Goal: Book appointment/travel/reservation

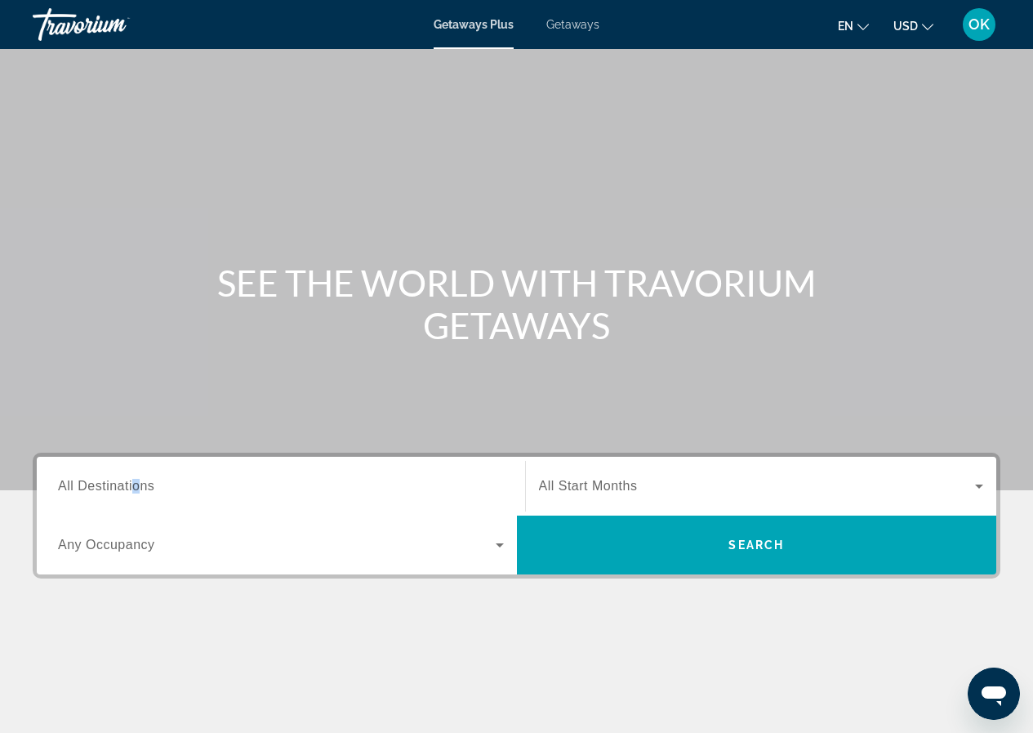
click at [137, 492] on span "All Destinations" at bounding box center [106, 486] width 96 height 14
click at [137, 492] on input "Destination All Destinations" at bounding box center [281, 487] width 446 height 20
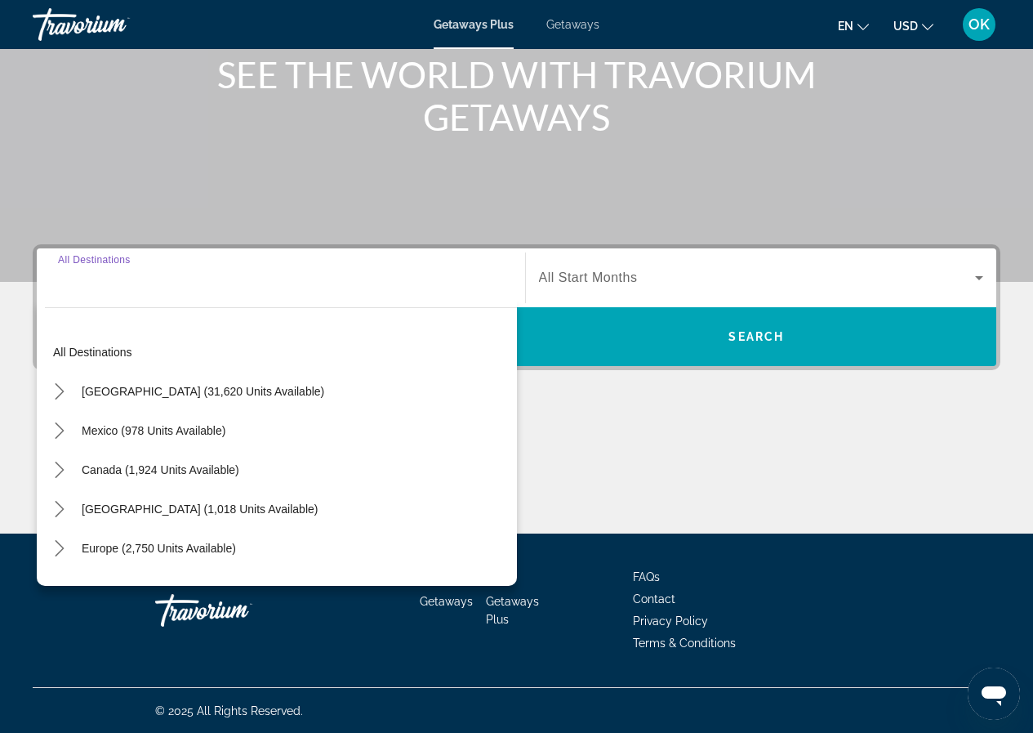
scroll to position [209, 0]
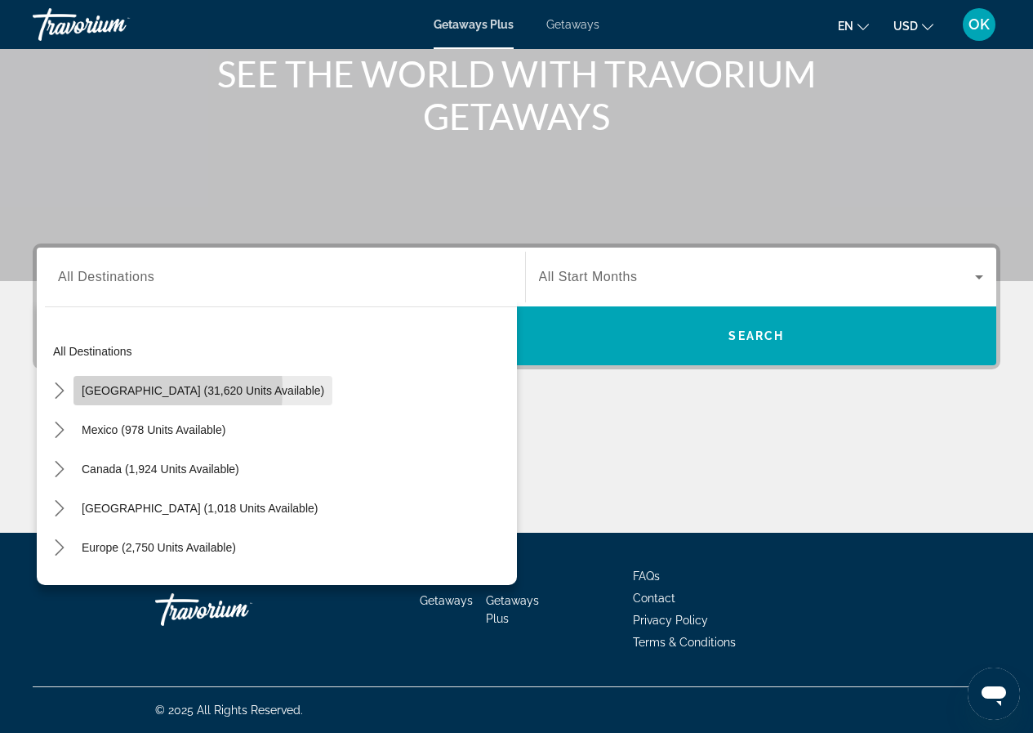
click at [92, 390] on span "[GEOGRAPHIC_DATA] (31,620 units available)" at bounding box center [203, 390] width 243 height 13
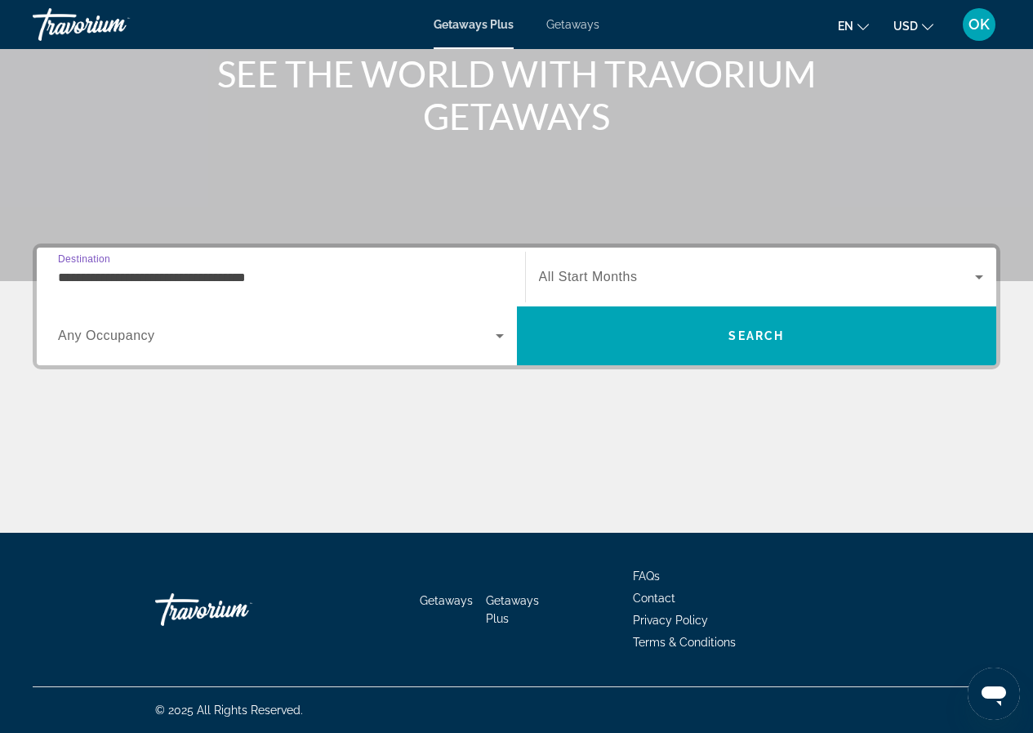
click at [69, 277] on input "**********" at bounding box center [281, 278] width 446 height 20
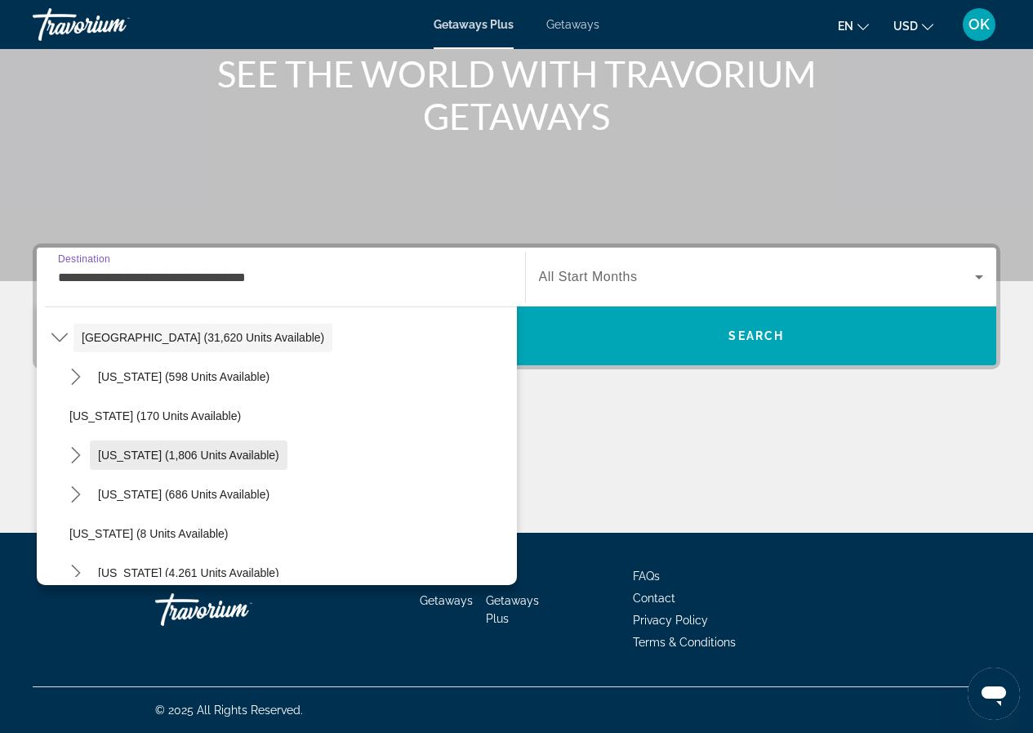
scroll to position [82, 0]
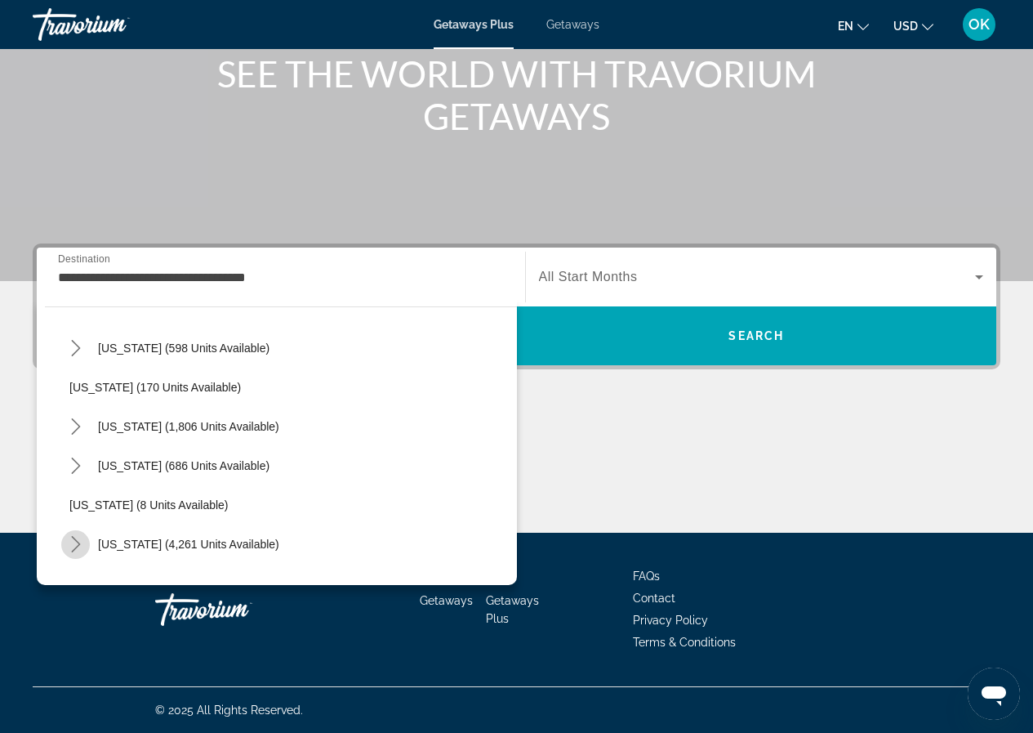
click at [77, 538] on icon "Toggle Florida (4,261 units available) submenu" at bounding box center [76, 544] width 16 height 16
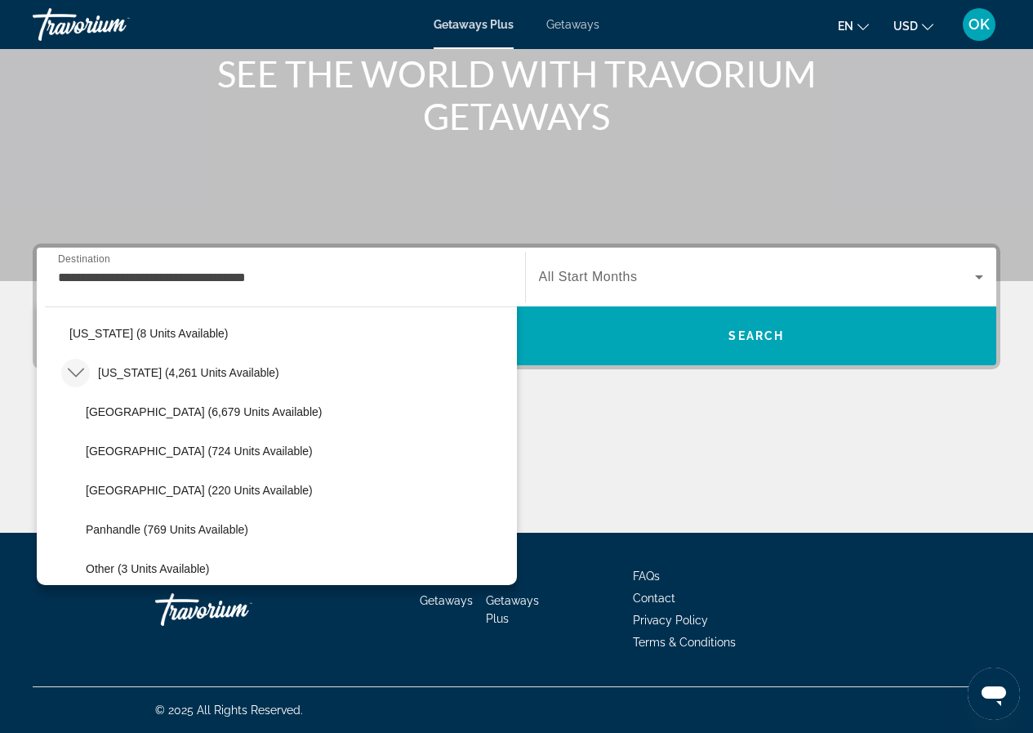
scroll to position [327, 0]
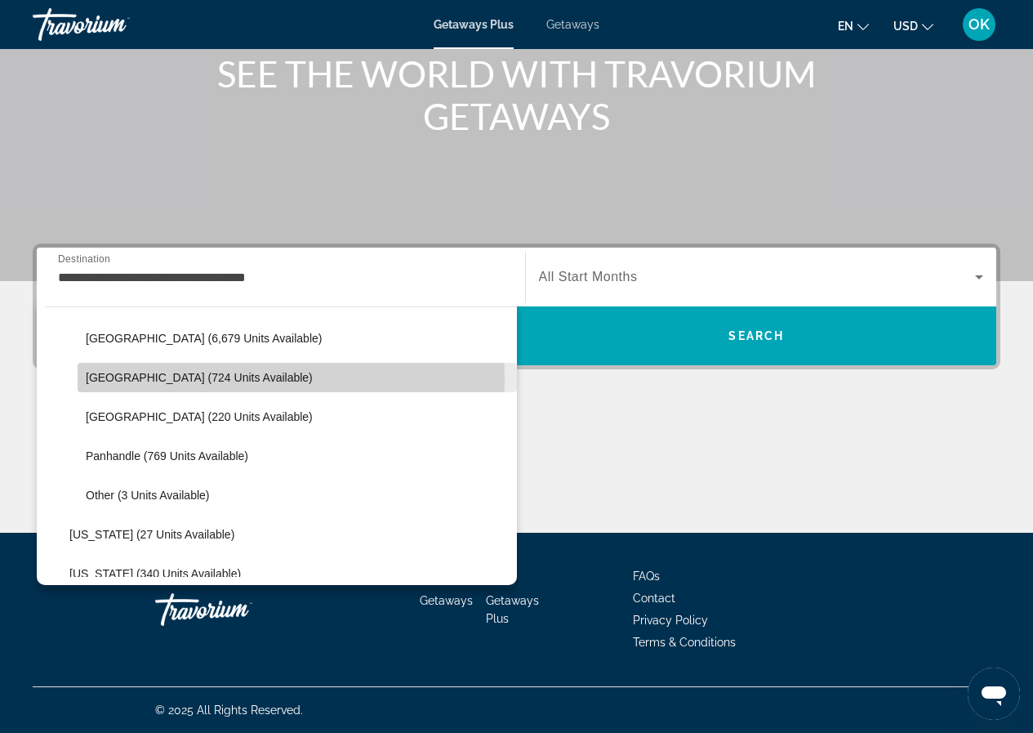
click at [109, 378] on span "[GEOGRAPHIC_DATA] (724 units available)" at bounding box center [199, 377] width 227 height 13
type input "**********"
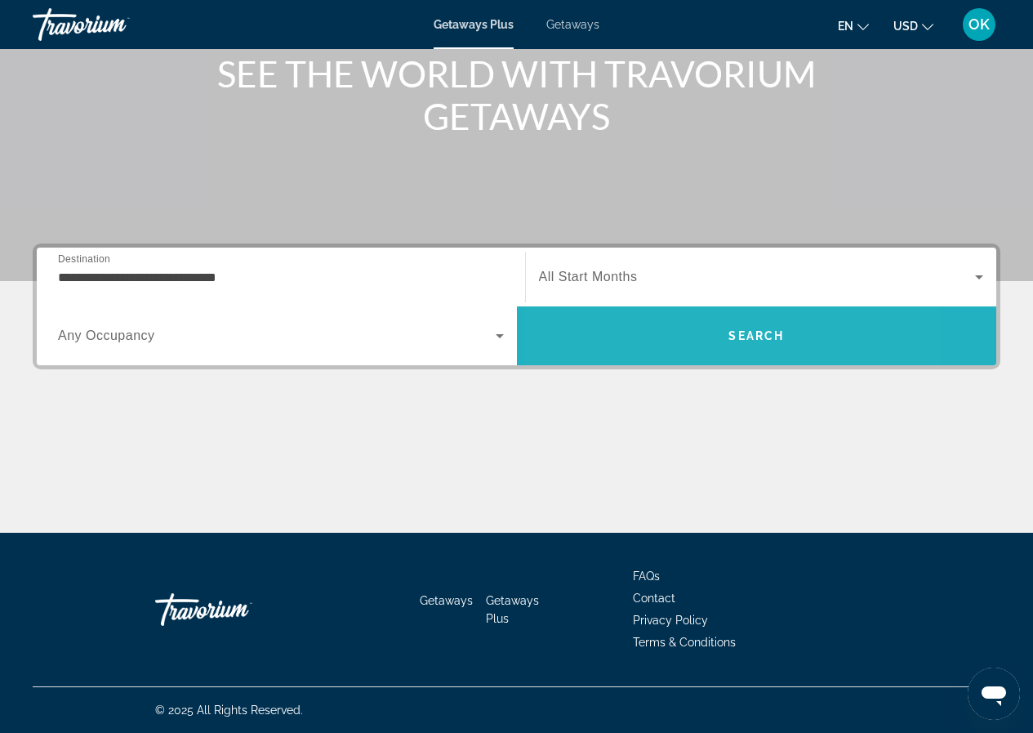
click at [658, 332] on span "Search" at bounding box center [757, 335] width 480 height 39
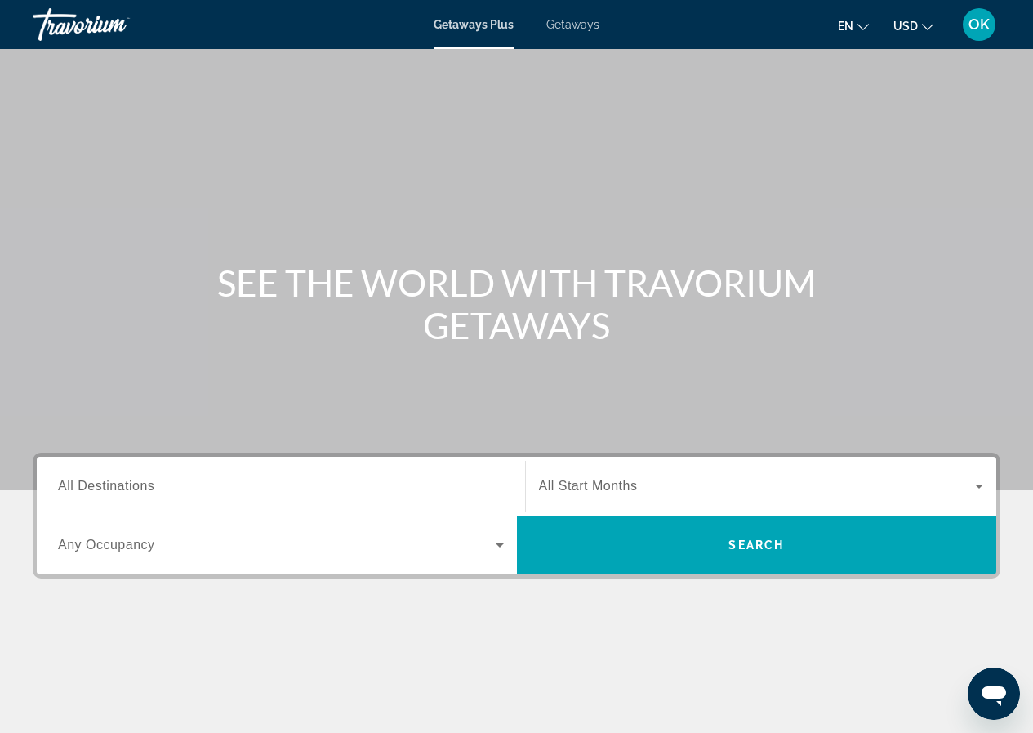
click at [66, 484] on span "All Destinations" at bounding box center [106, 486] width 96 height 14
click at [66, 484] on input "Destination All Destinations" at bounding box center [281, 487] width 446 height 20
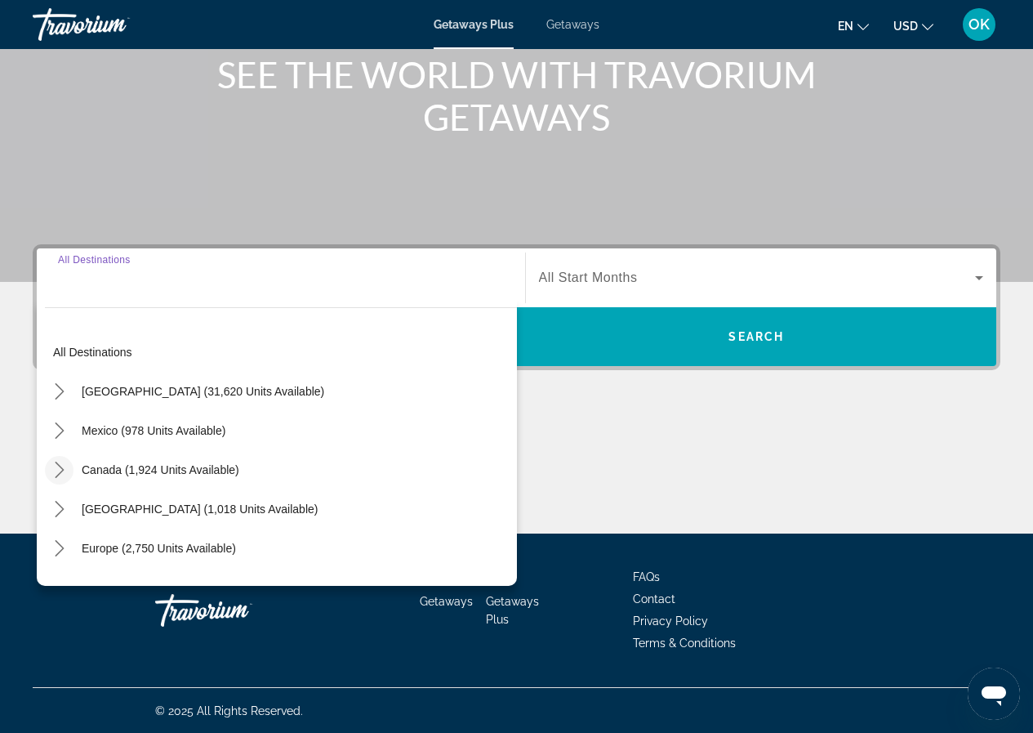
scroll to position [209, 0]
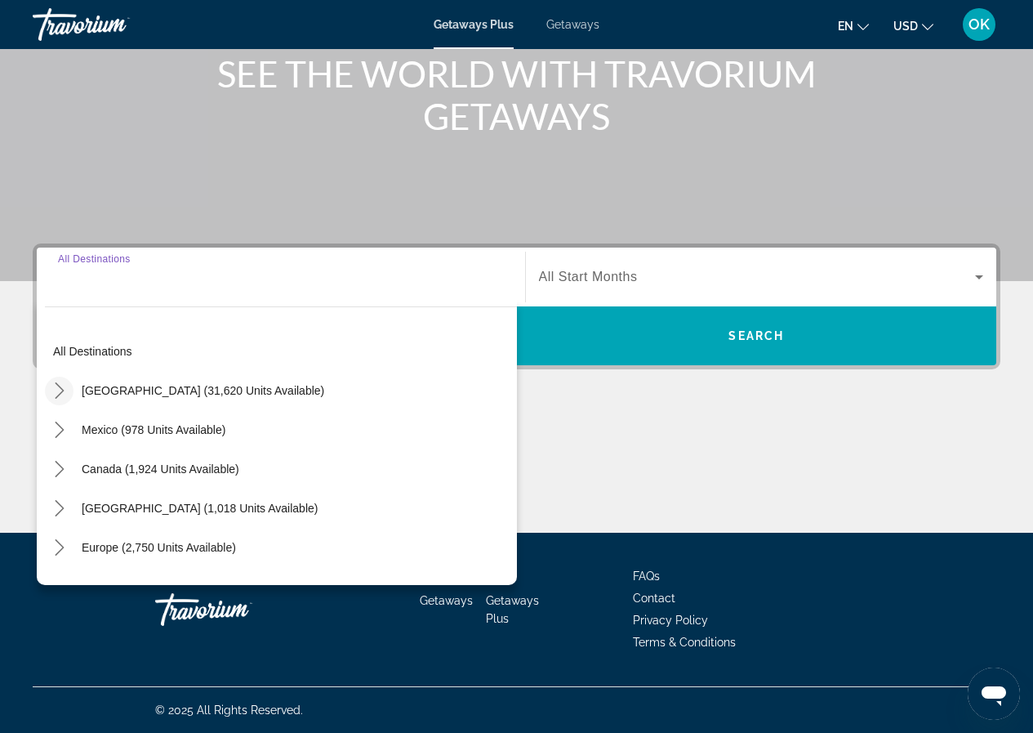
click at [61, 390] on icon "Toggle United States (31,620 units available) submenu" at bounding box center [59, 390] width 9 height 16
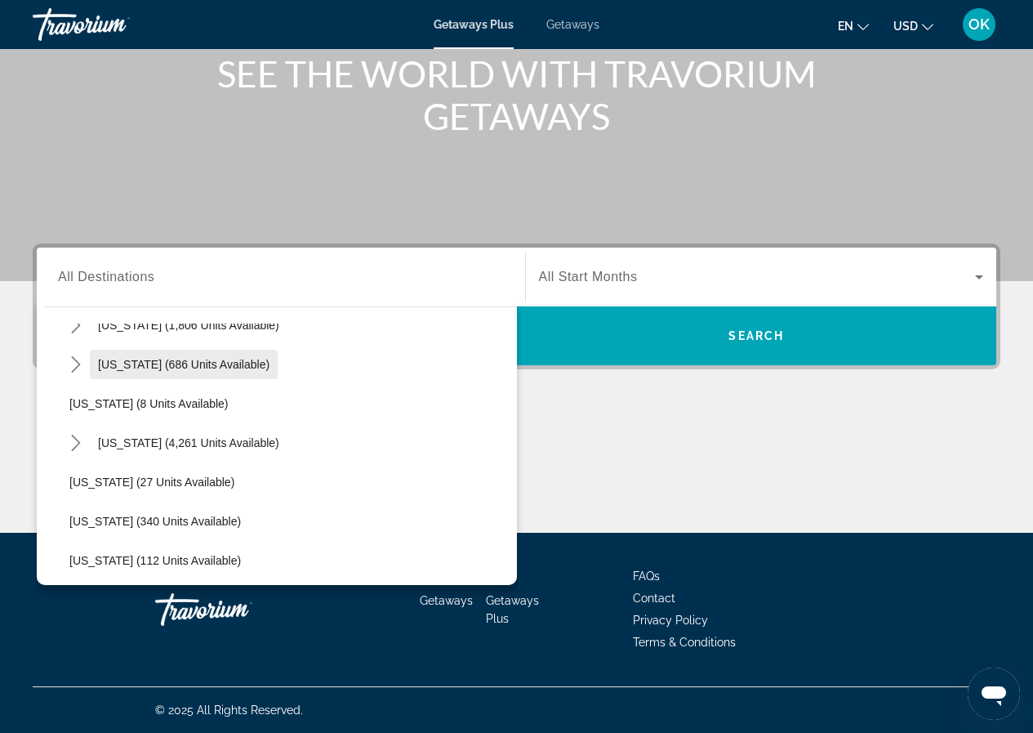
scroll to position [211, 0]
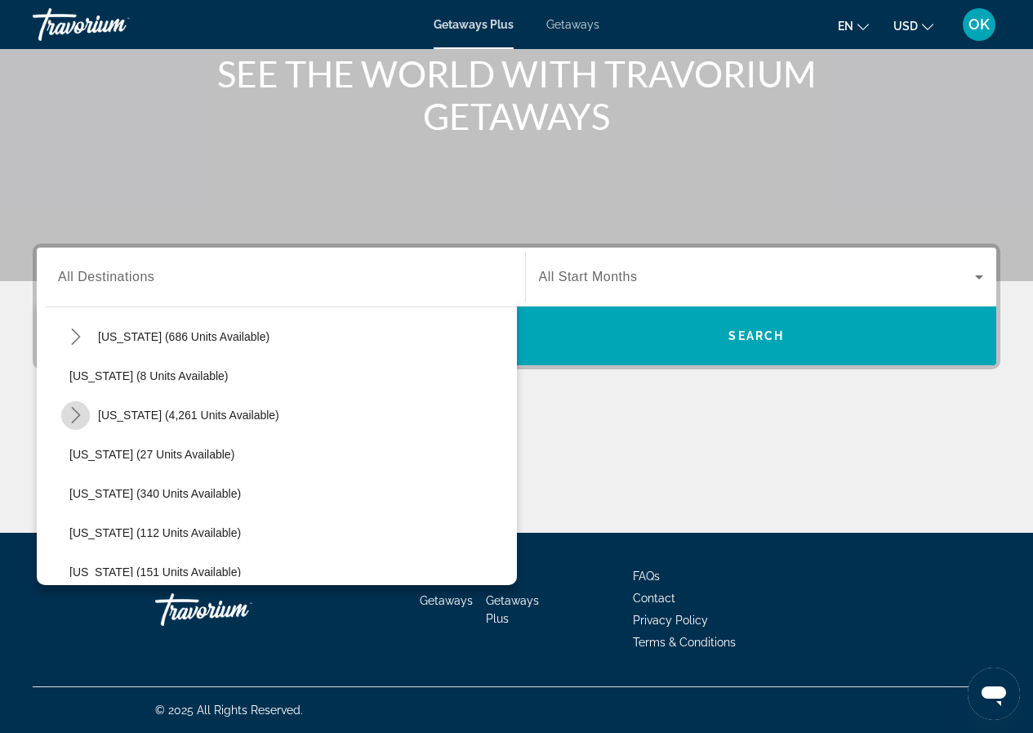
click at [75, 417] on icon "Toggle Florida (4,261 units available) submenu" at bounding box center [76, 415] width 16 height 16
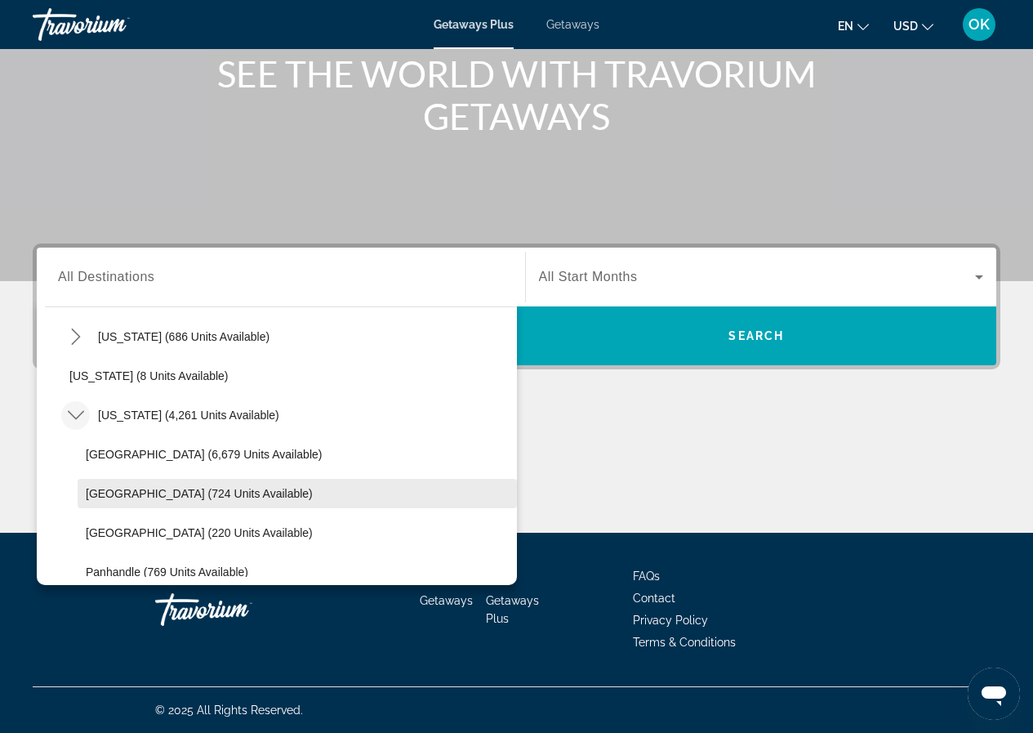
click at [92, 493] on span "[GEOGRAPHIC_DATA] (724 units available)" at bounding box center [199, 493] width 227 height 13
type input "**********"
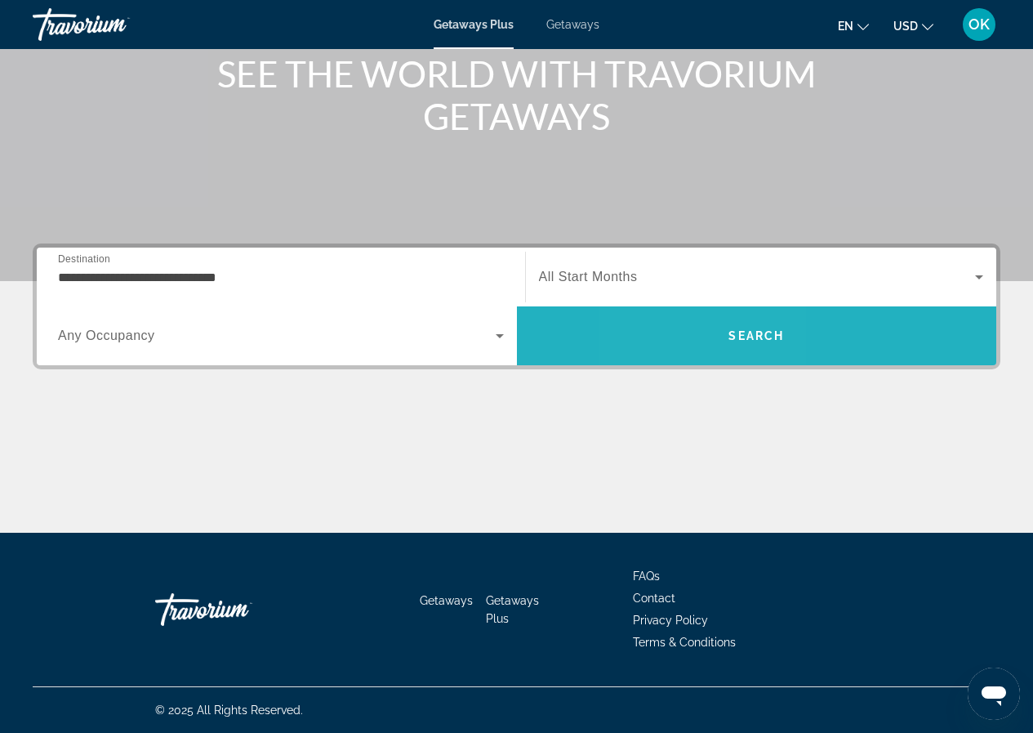
click at [694, 338] on span "Search" at bounding box center [757, 335] width 480 height 39
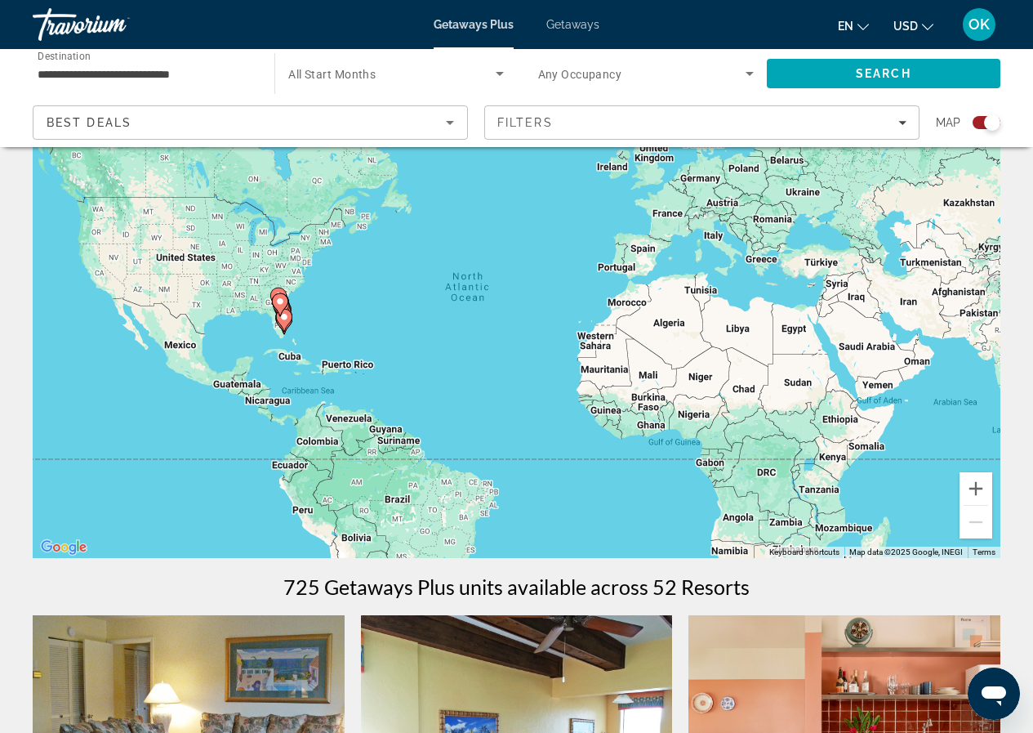
scroll to position [82, 0]
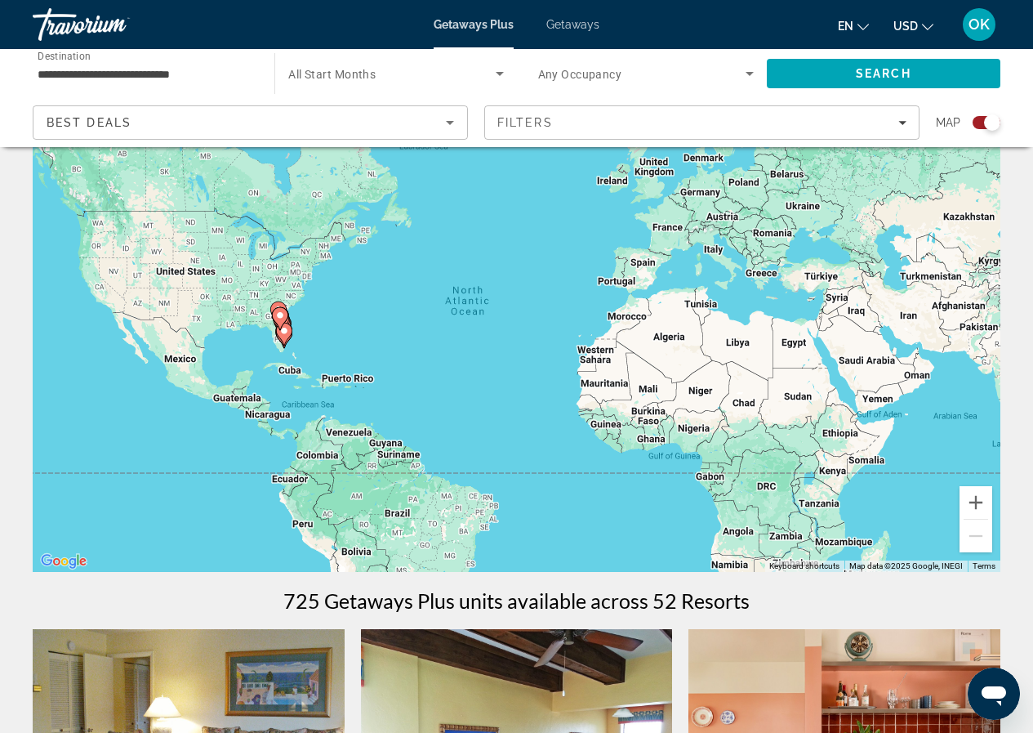
click at [49, 73] on input "**********" at bounding box center [146, 75] width 216 height 20
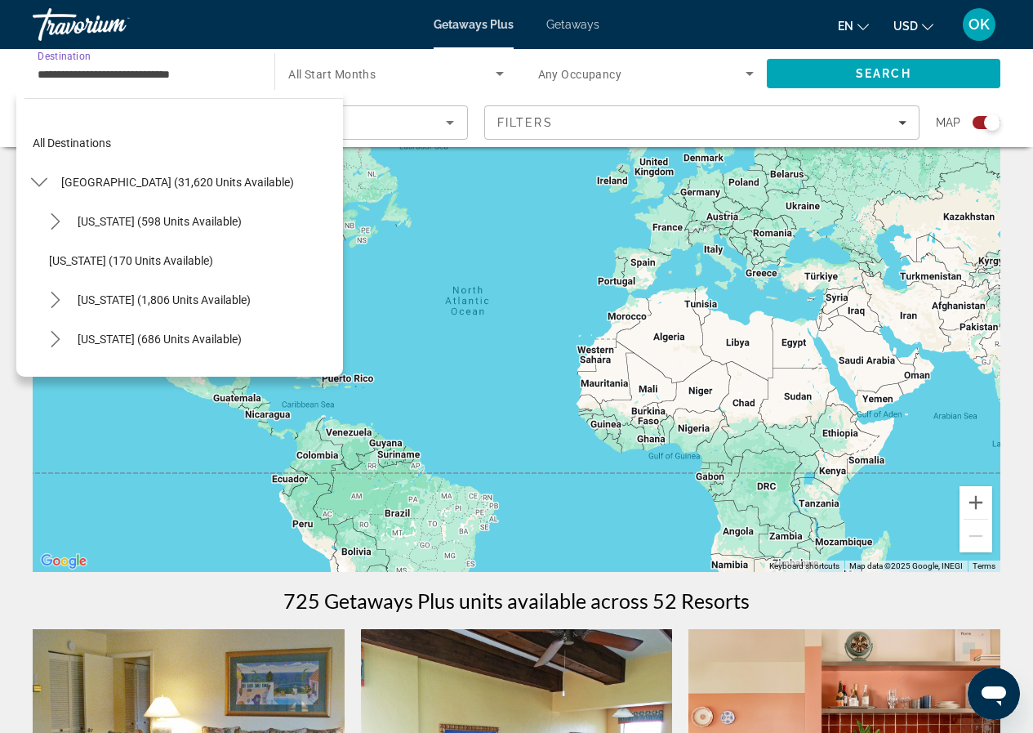
scroll to position [254, 0]
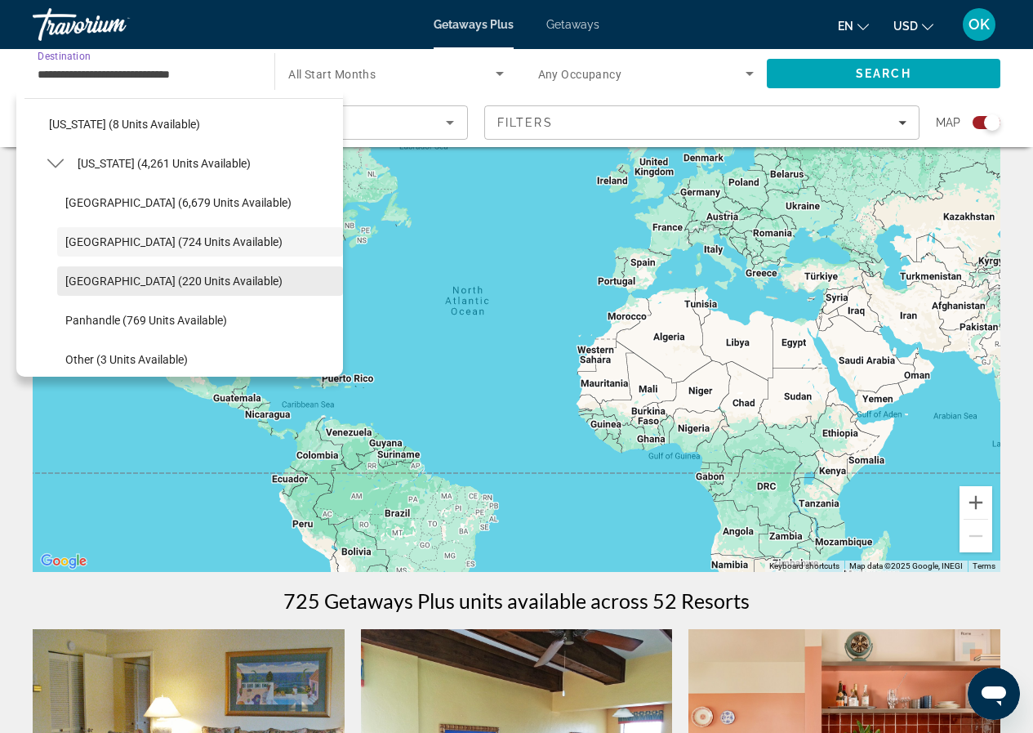
click at [74, 281] on span "[GEOGRAPHIC_DATA] (220 units available)" at bounding box center [173, 280] width 217 height 13
type input "**********"
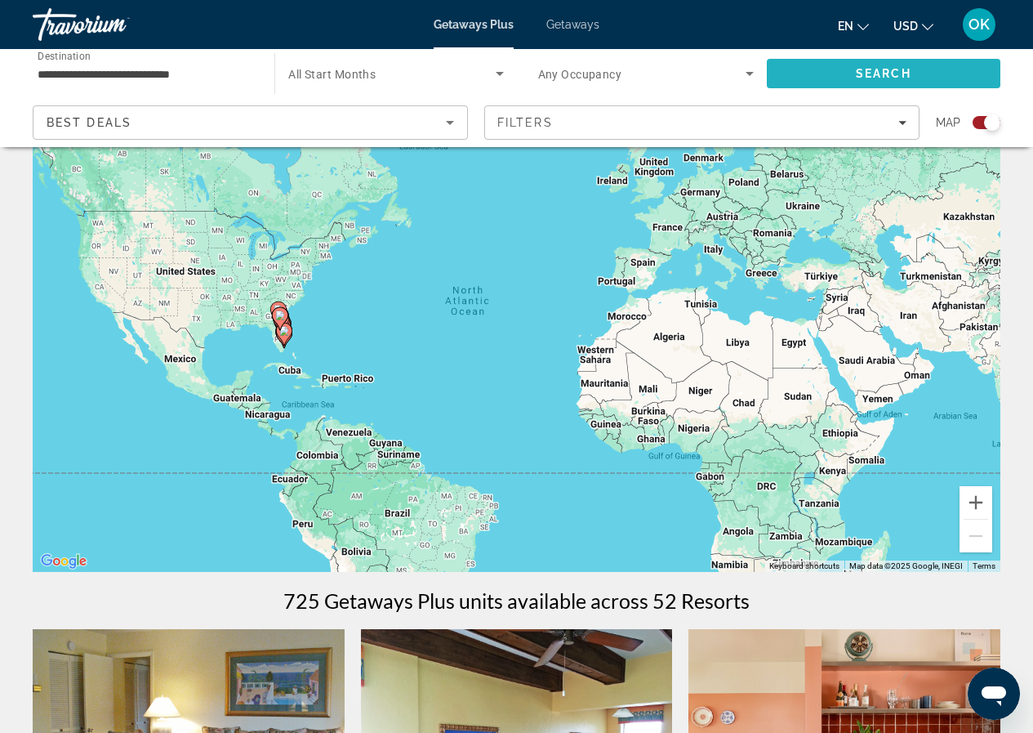
click at [913, 69] on span "Search" at bounding box center [884, 73] width 234 height 39
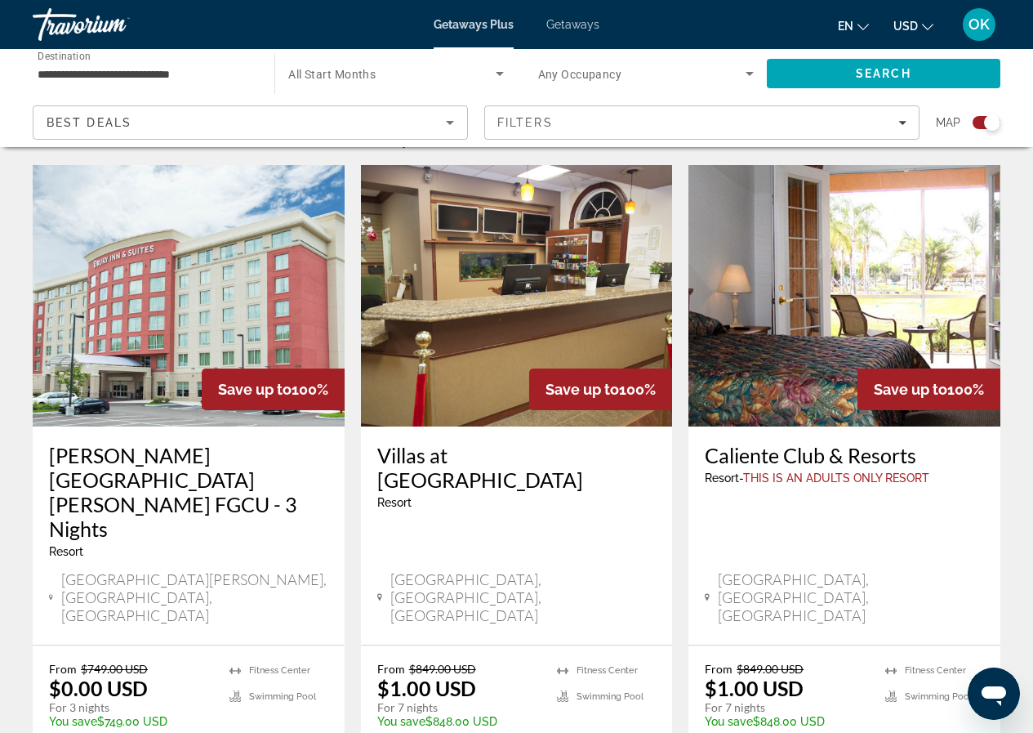
scroll to position [572, 0]
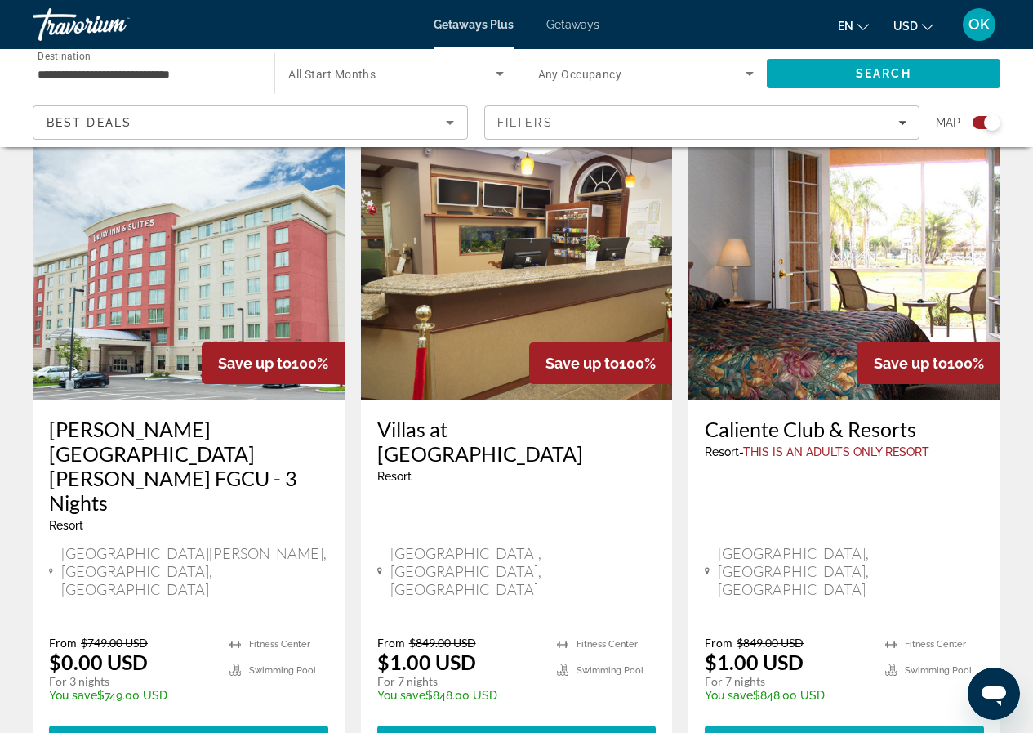
click at [827, 732] on span "View Resort" at bounding box center [809, 740] width 96 height 13
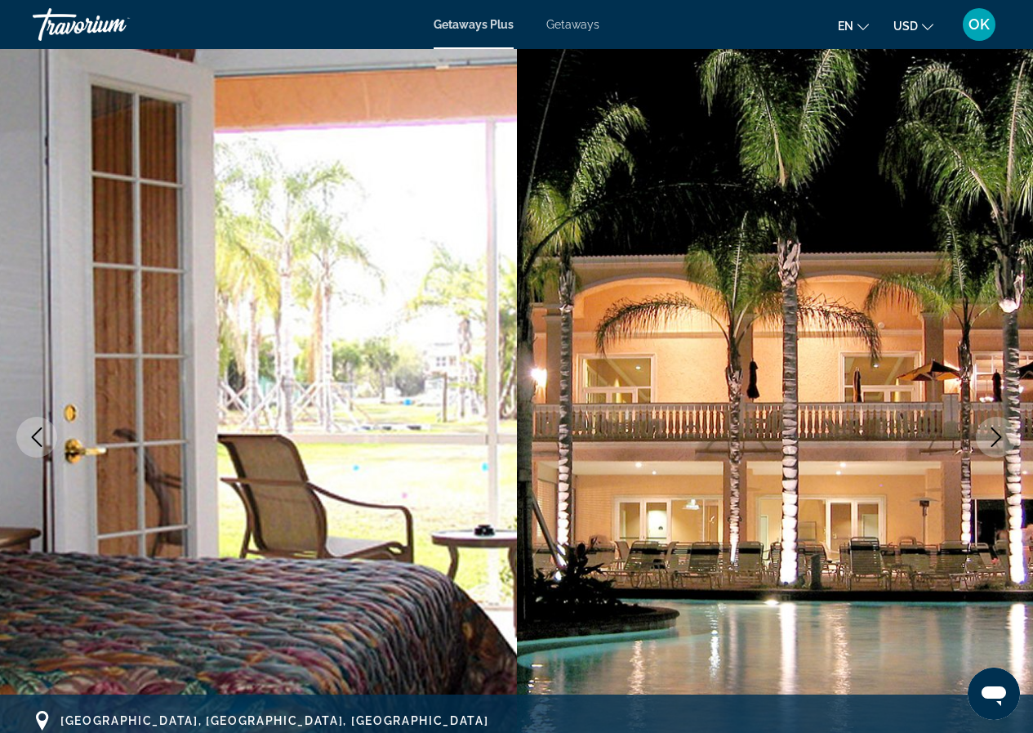
click at [1002, 436] on icon "Next image" at bounding box center [997, 437] width 20 height 20
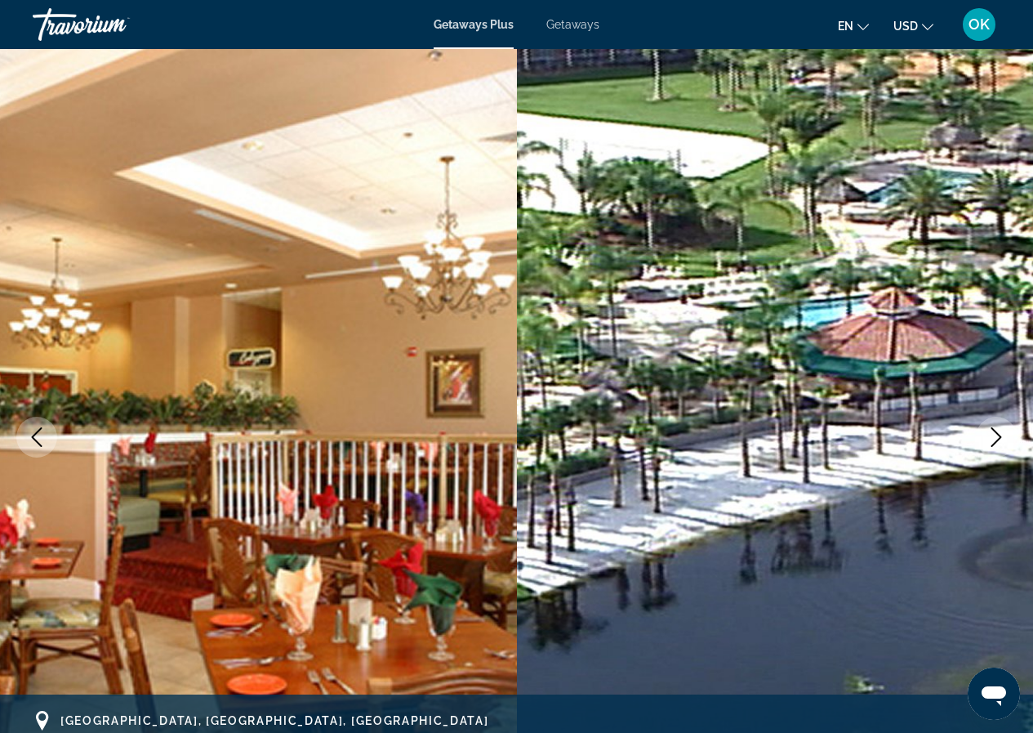
click at [1002, 436] on icon "Next image" at bounding box center [997, 437] width 20 height 20
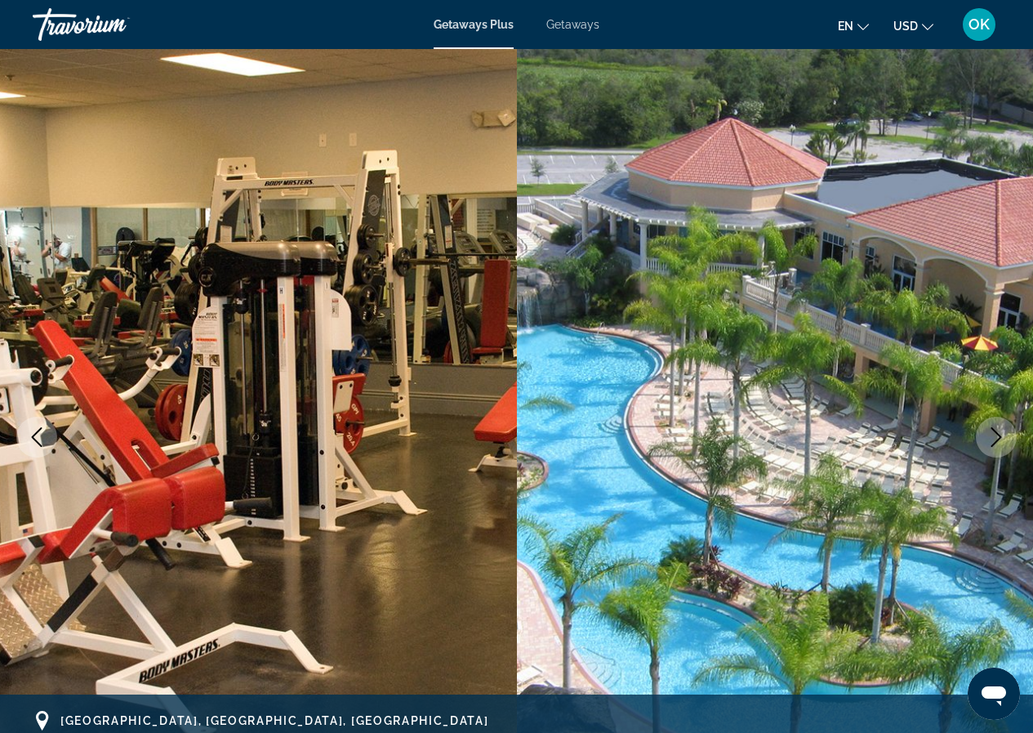
click at [1002, 436] on icon "Next image" at bounding box center [997, 437] width 20 height 20
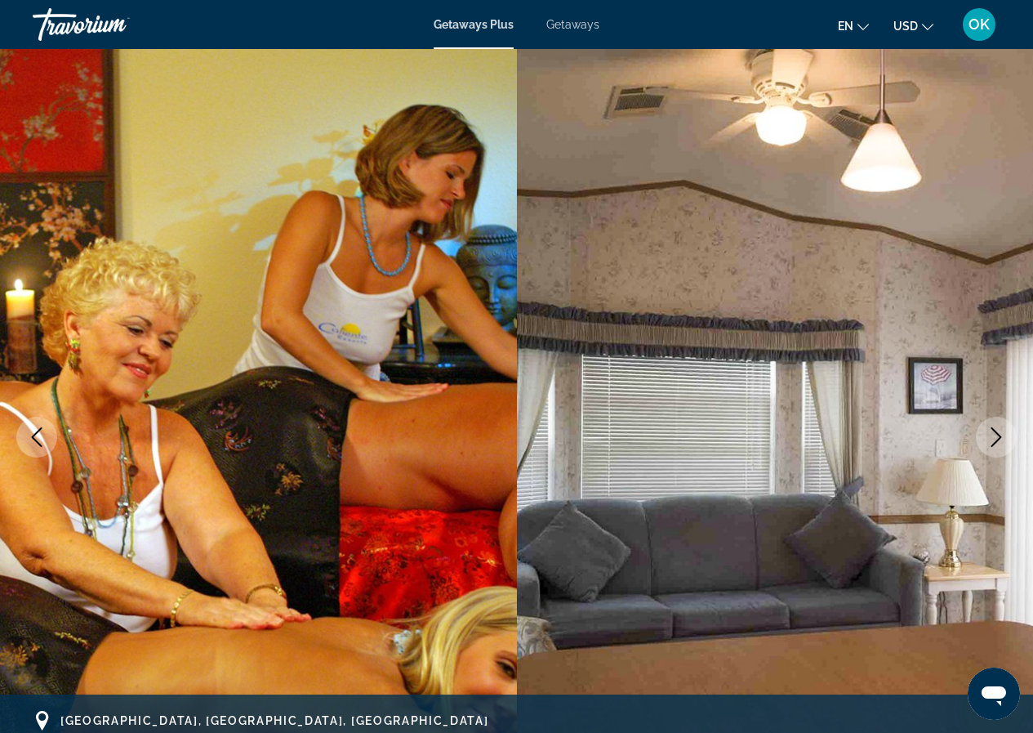
click at [1002, 436] on icon "Next image" at bounding box center [997, 437] width 20 height 20
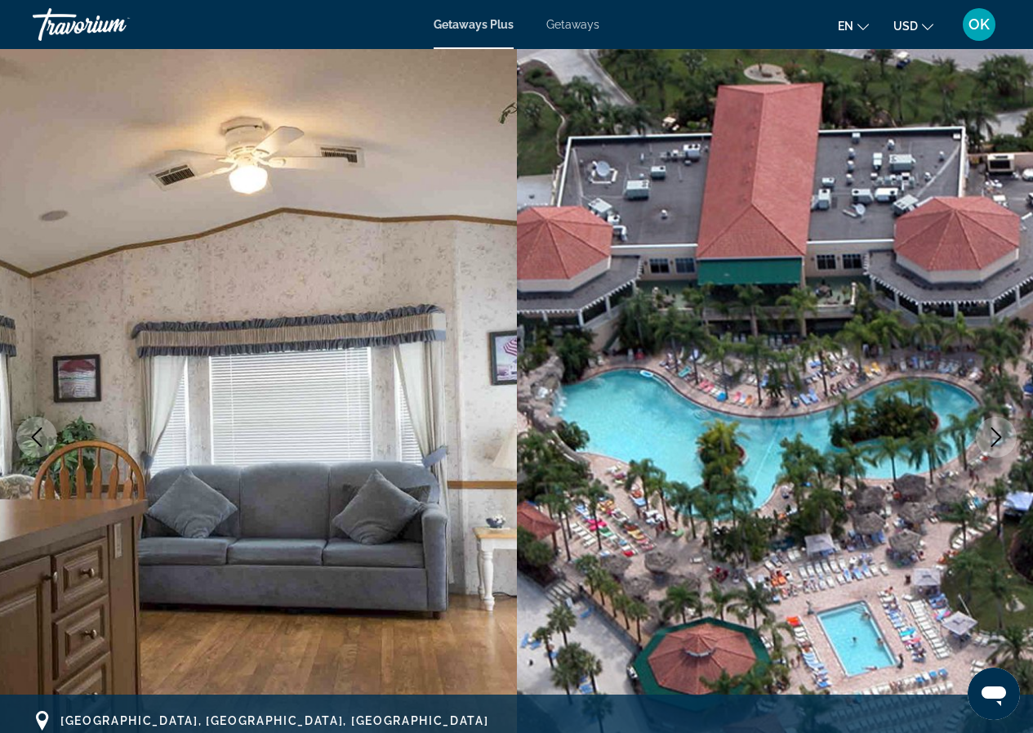
click at [1002, 436] on icon "Next image" at bounding box center [997, 437] width 20 height 20
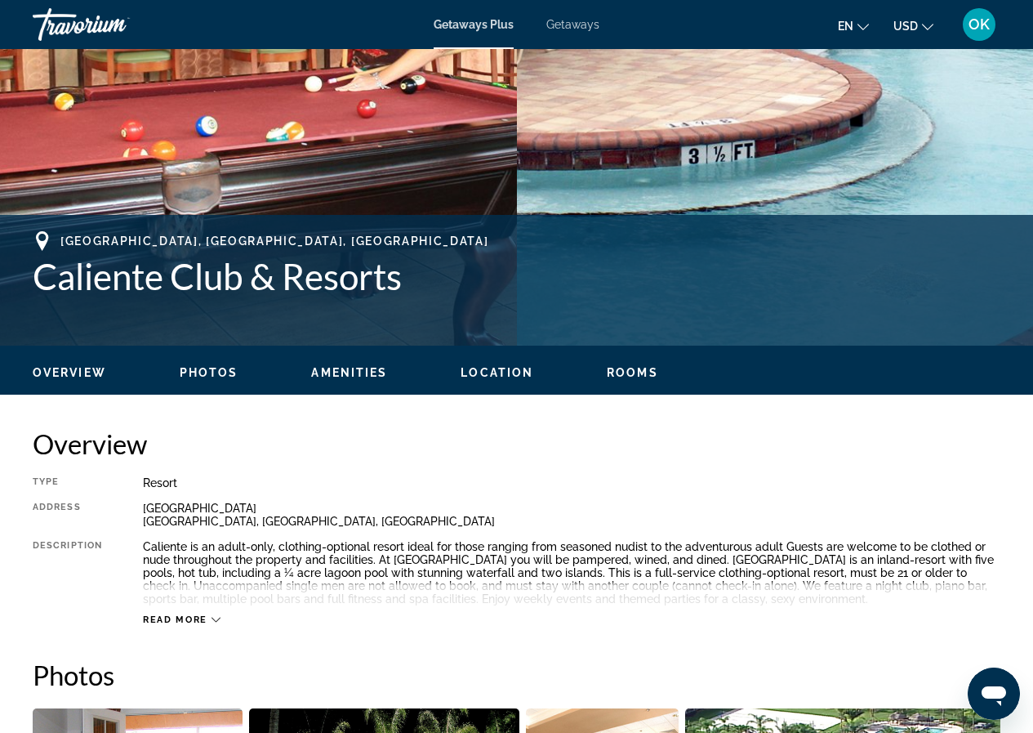
scroll to position [163, 0]
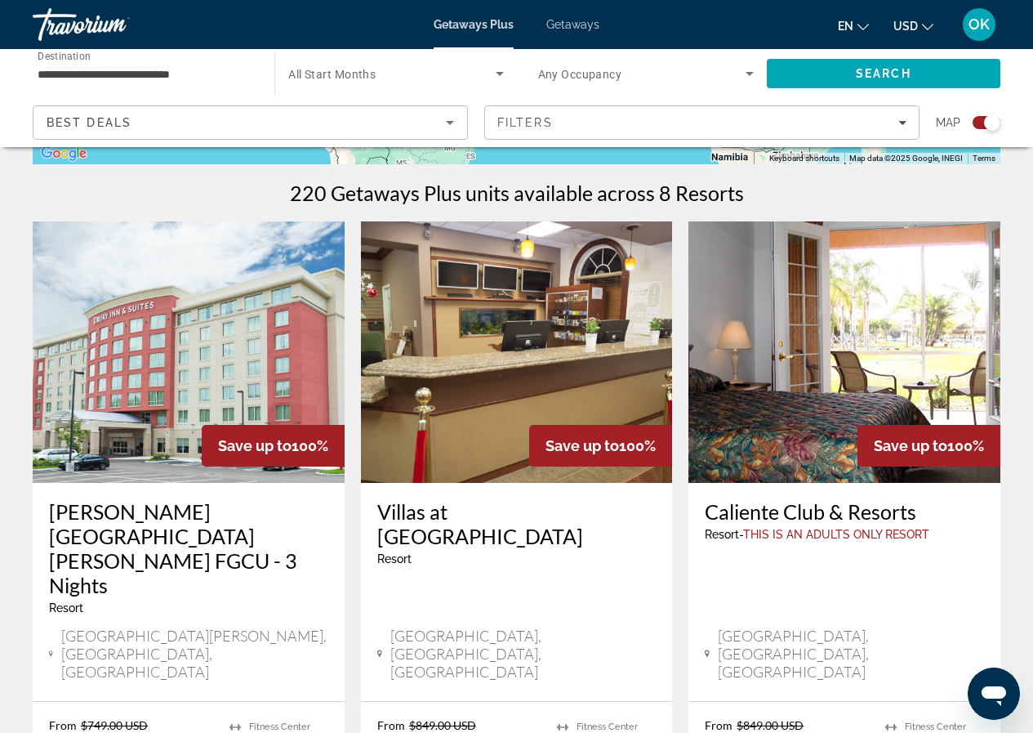
scroll to position [490, 0]
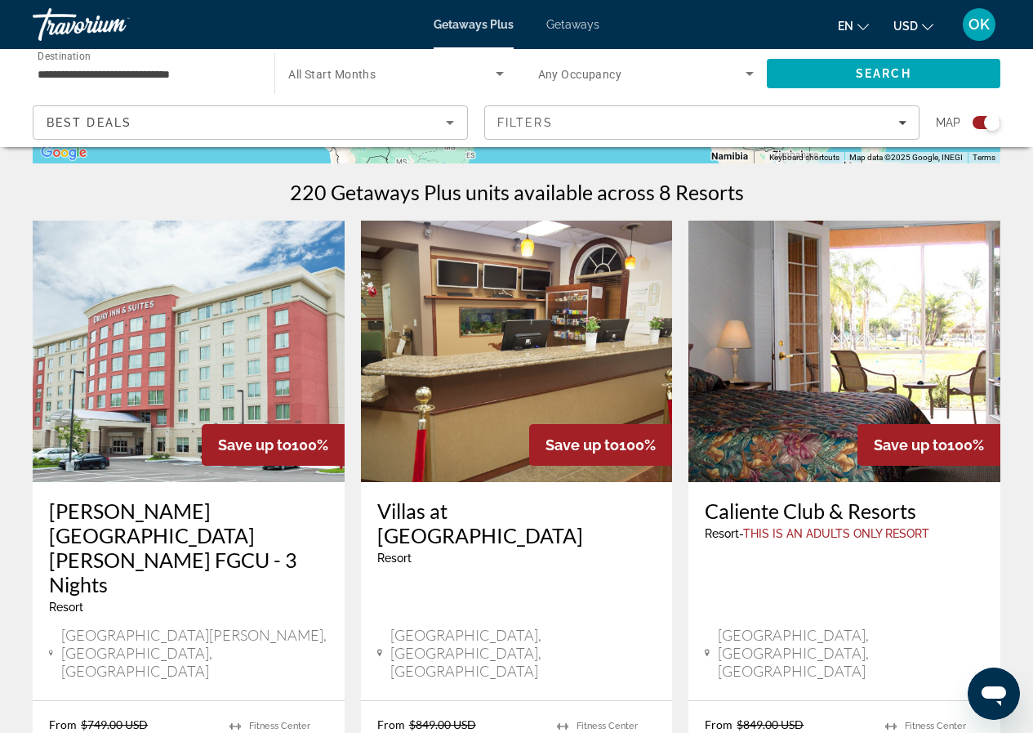
click at [111, 520] on h3 "Drury Inn & Suites Fort Myers Airport FGCU - 3 Nights" at bounding box center [188, 547] width 279 height 98
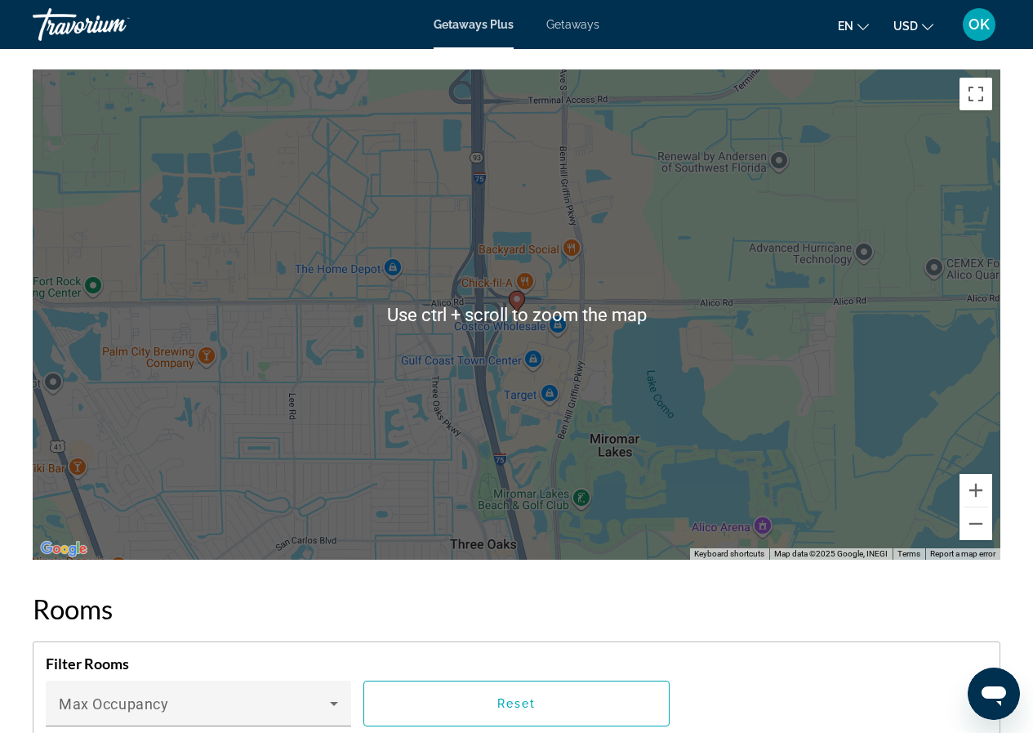
scroll to position [2124, 0]
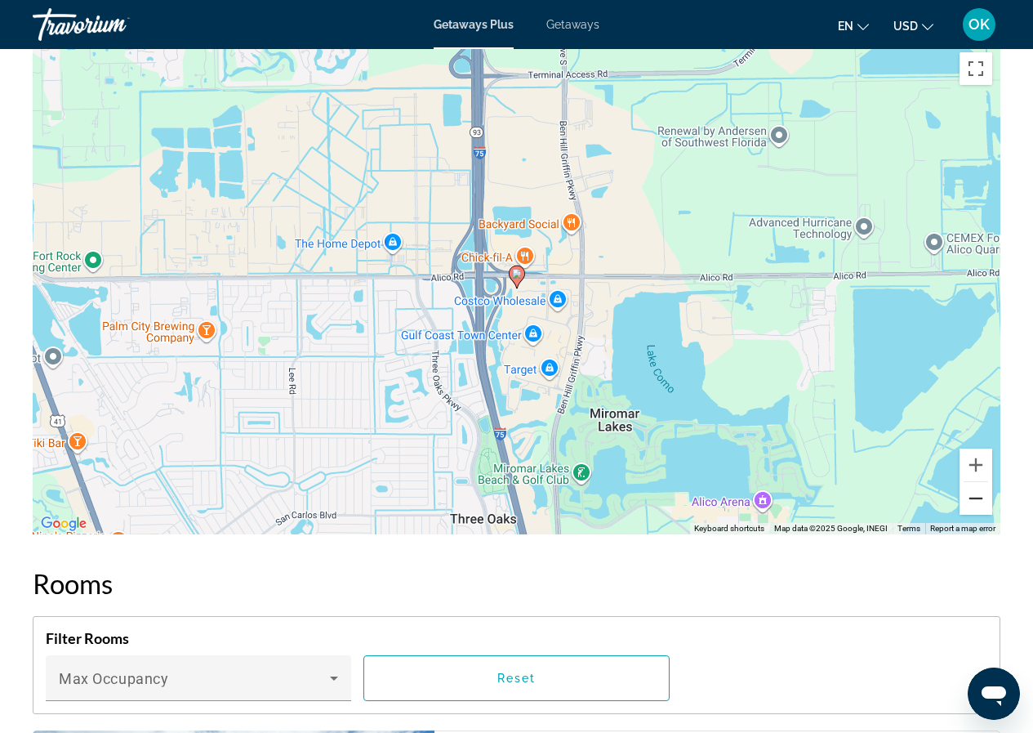
click at [983, 497] on button "Zoom out" at bounding box center [976, 498] width 33 height 33
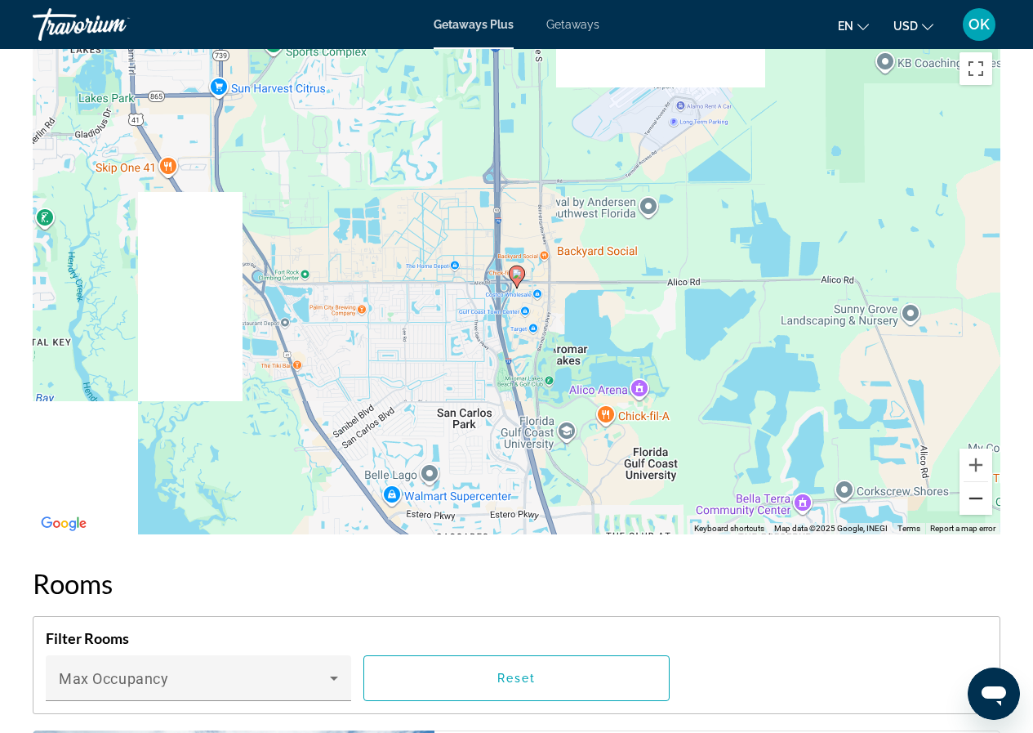
click at [983, 497] on button "Zoom out" at bounding box center [976, 498] width 33 height 33
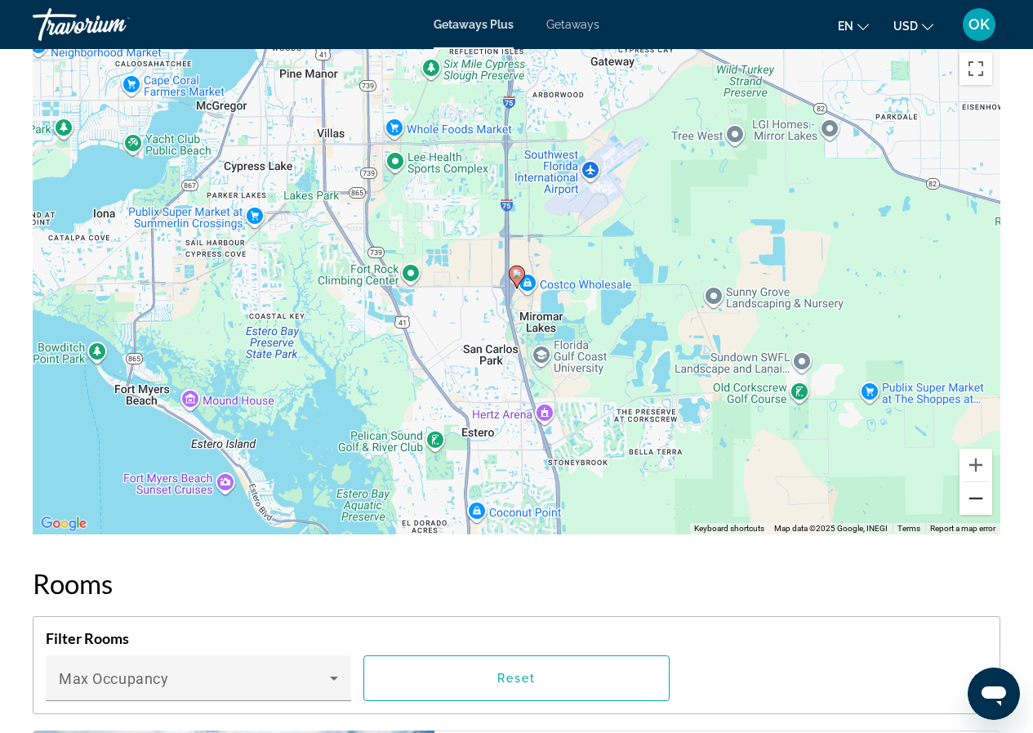
click at [983, 497] on button "Zoom out" at bounding box center [976, 498] width 33 height 33
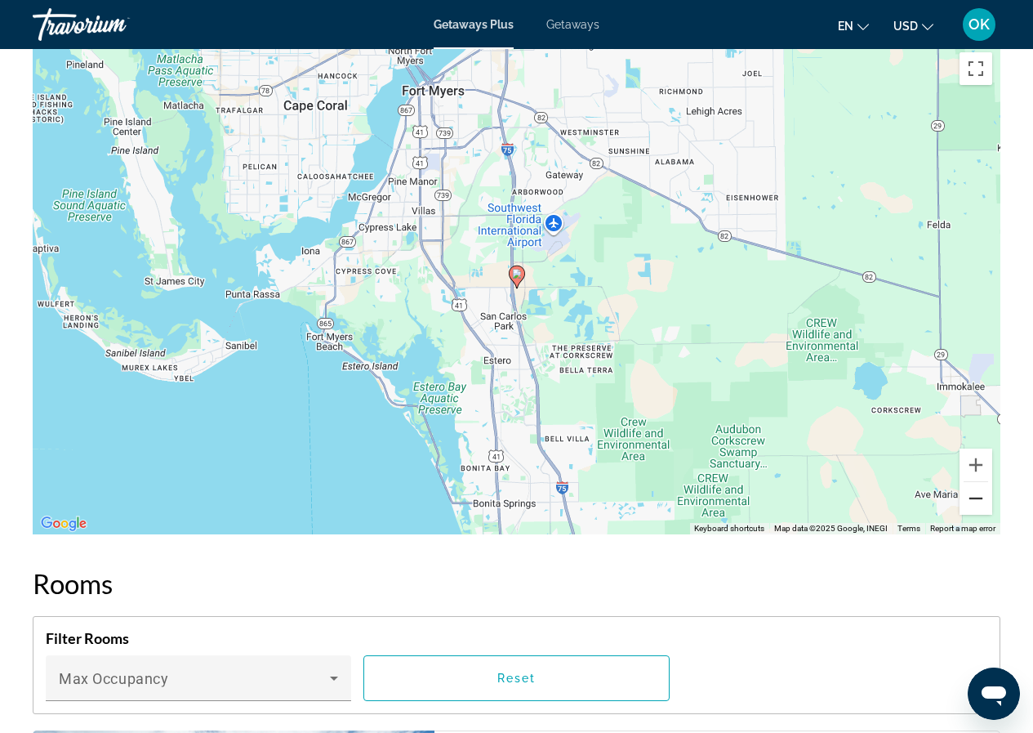
click at [983, 497] on button "Zoom out" at bounding box center [976, 498] width 33 height 33
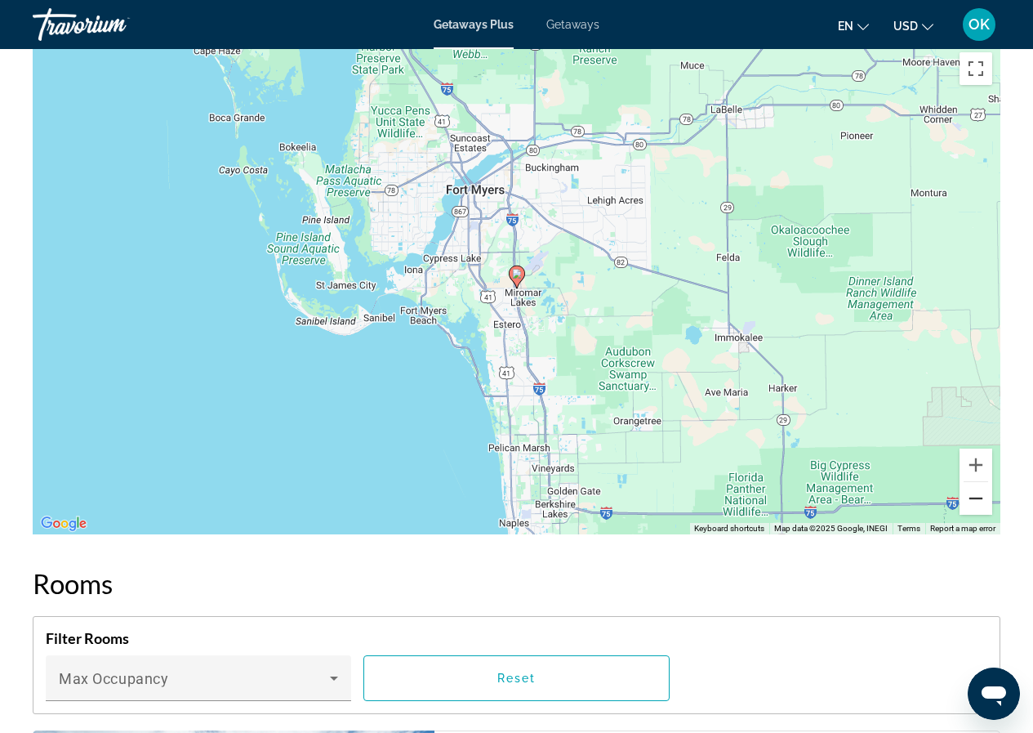
click at [983, 497] on button "Zoom out" at bounding box center [976, 498] width 33 height 33
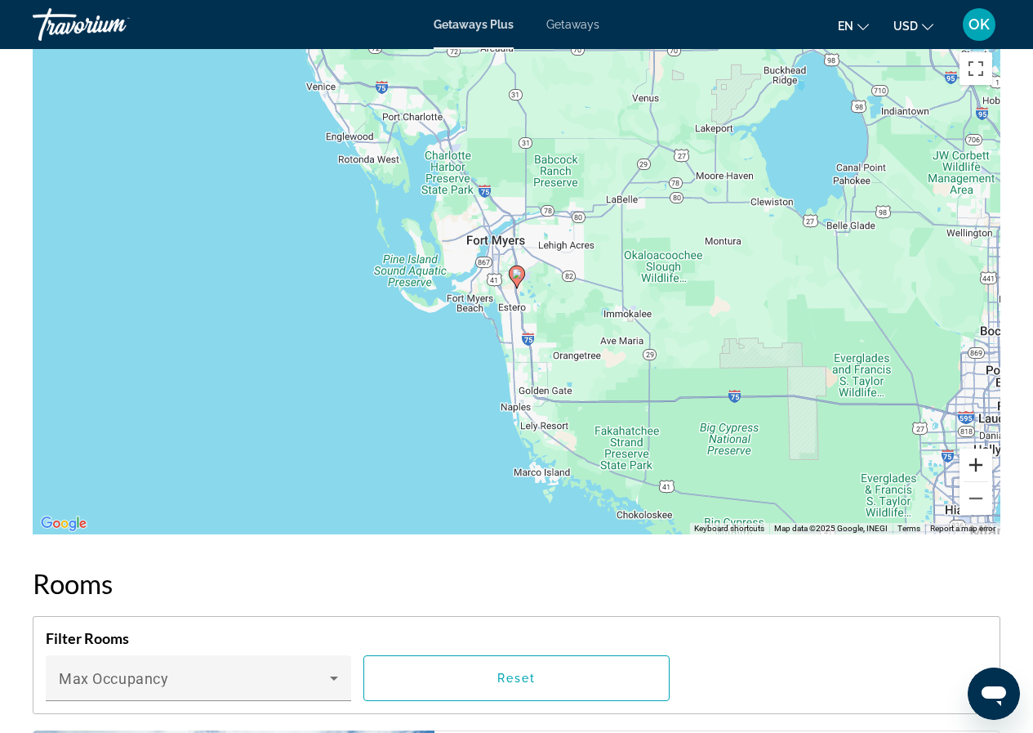
click at [988, 474] on button "Zoom in" at bounding box center [976, 464] width 33 height 33
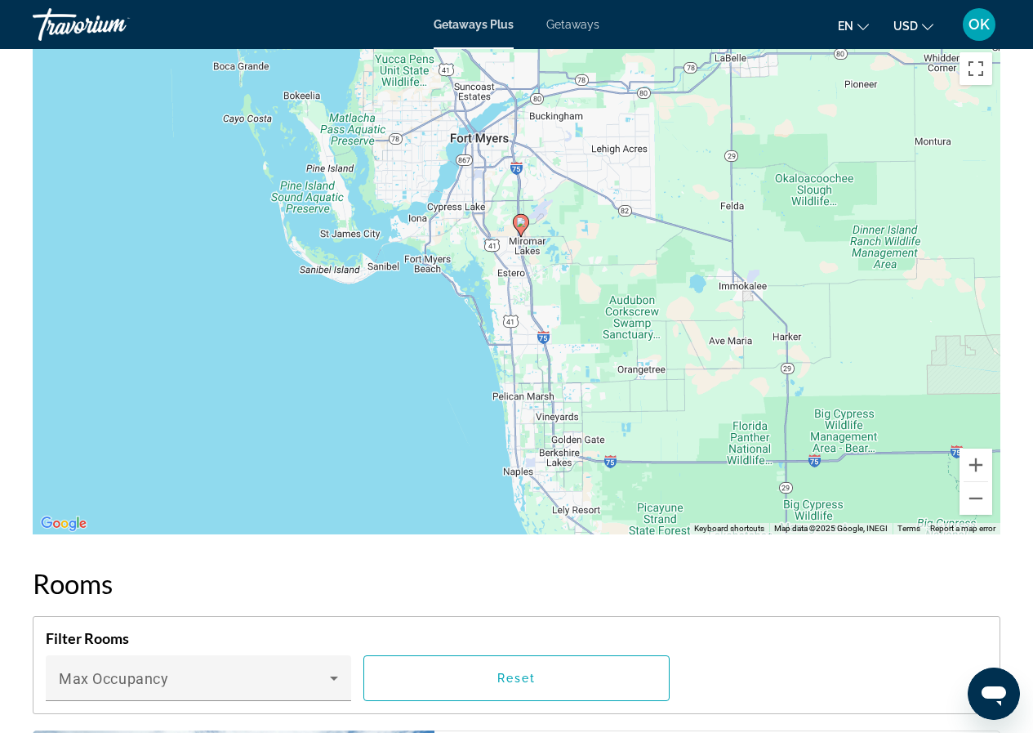
drag, startPoint x: 476, startPoint y: 447, endPoint x: 480, endPoint y: 395, distance: 51.6
click at [480, 395] on div "To activate drag with keyboard, press Alt + Enter. Once in keyboard drag state,…" at bounding box center [517, 289] width 968 height 490
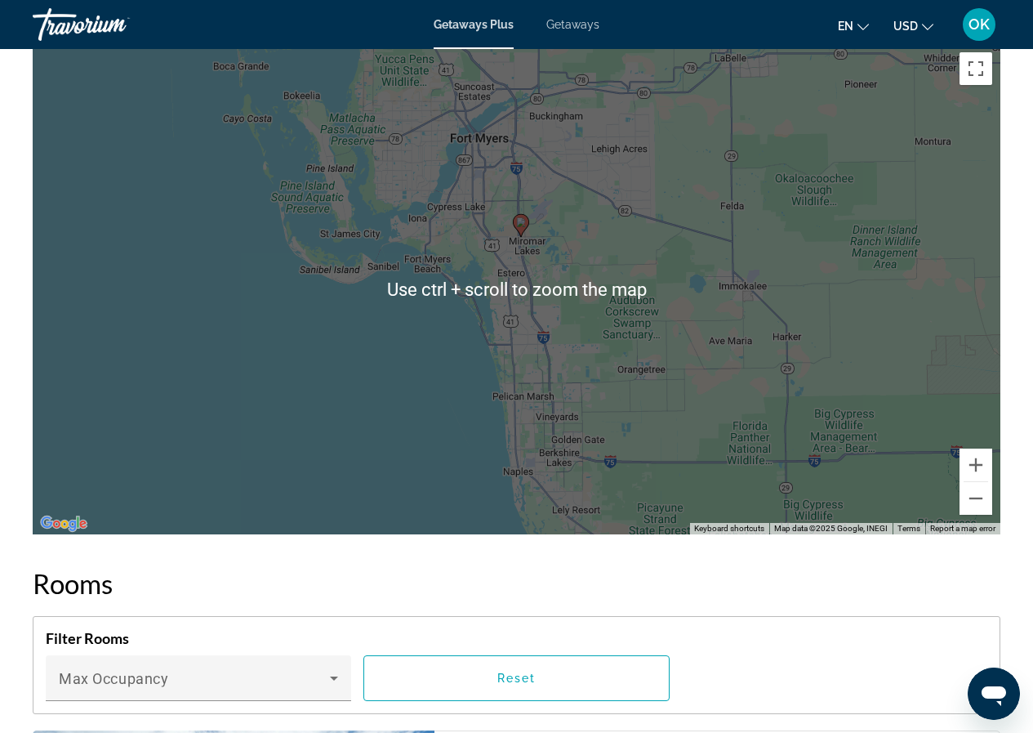
click at [307, 366] on div "To activate drag with keyboard, press Alt + Enter. Once in keyboard drag state,…" at bounding box center [517, 289] width 968 height 490
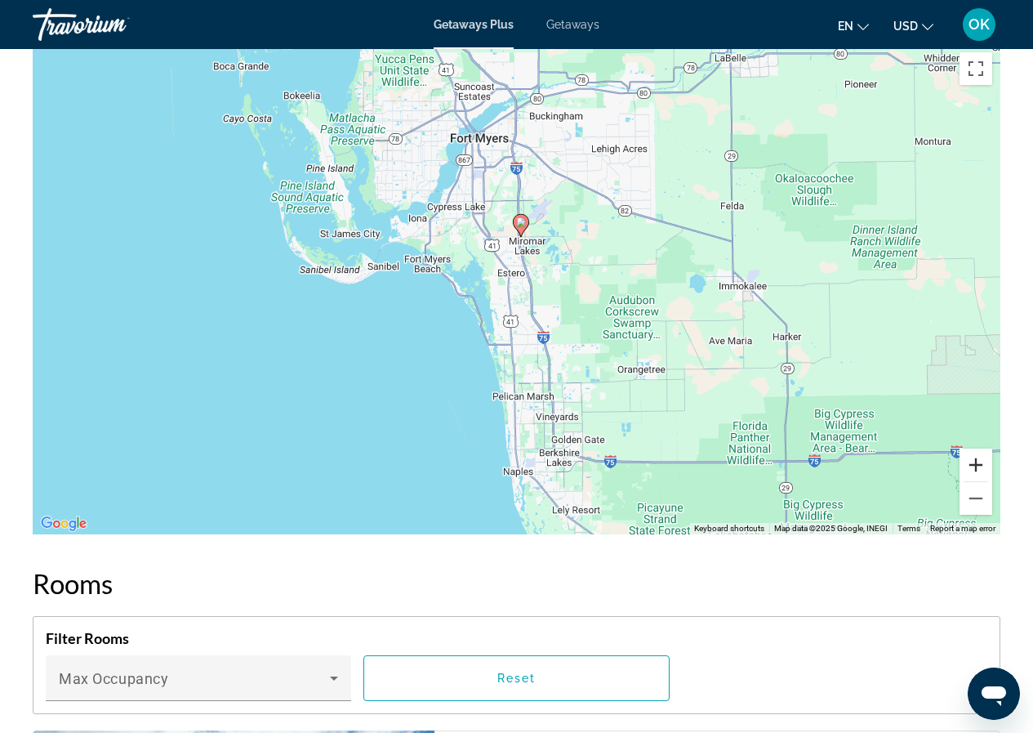
click at [981, 465] on button "Zoom in" at bounding box center [976, 464] width 33 height 33
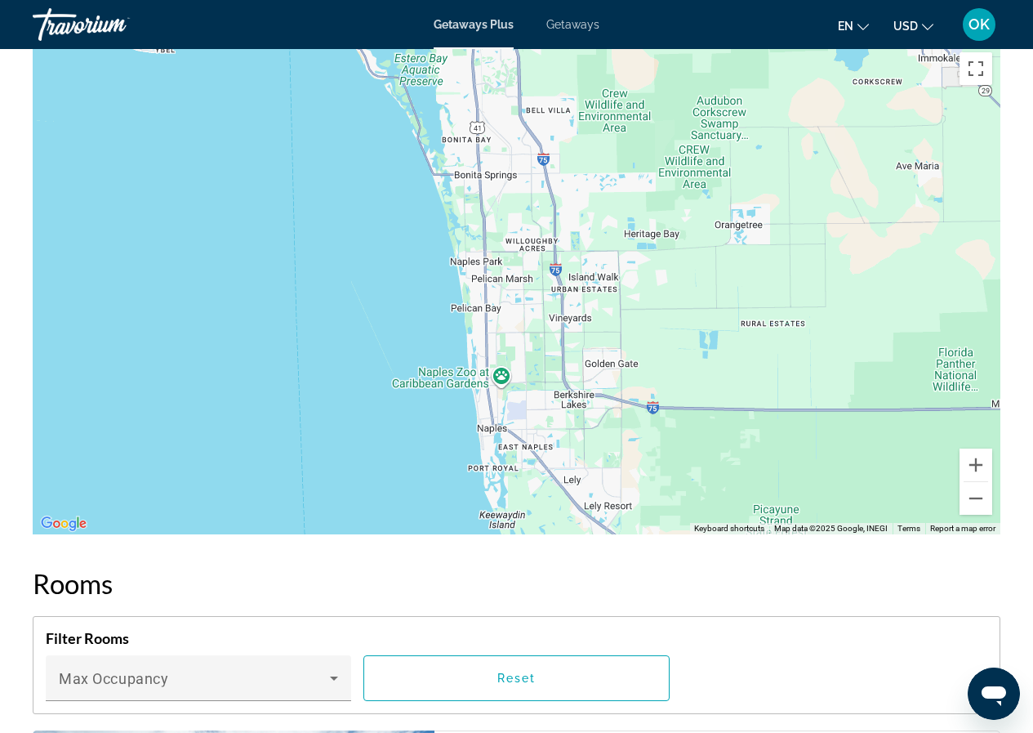
drag, startPoint x: 420, startPoint y: 456, endPoint x: 395, endPoint y: 228, distance: 229.3
click at [395, 228] on div "To activate drag with keyboard, press Alt + Enter. Once in keyboard drag state,…" at bounding box center [517, 289] width 968 height 490
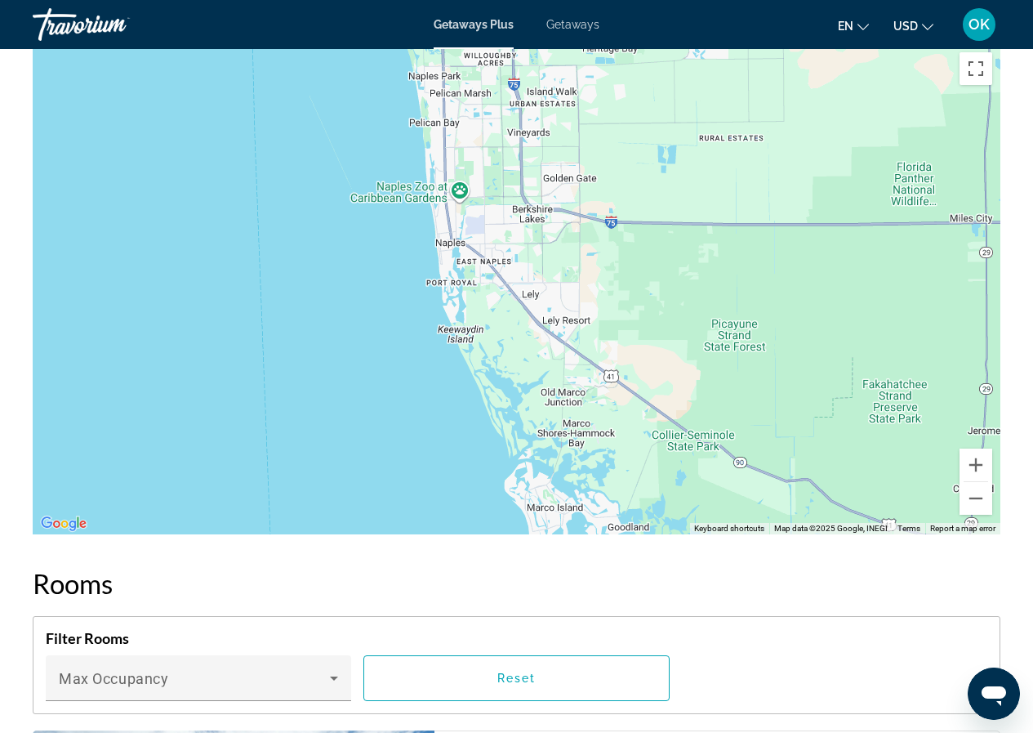
drag, startPoint x: 378, startPoint y: 441, endPoint x: 338, endPoint y: 255, distance: 190.5
click at [338, 255] on div "To activate drag with keyboard, press Alt + Enter. Once in keyboard drag state,…" at bounding box center [517, 289] width 968 height 490
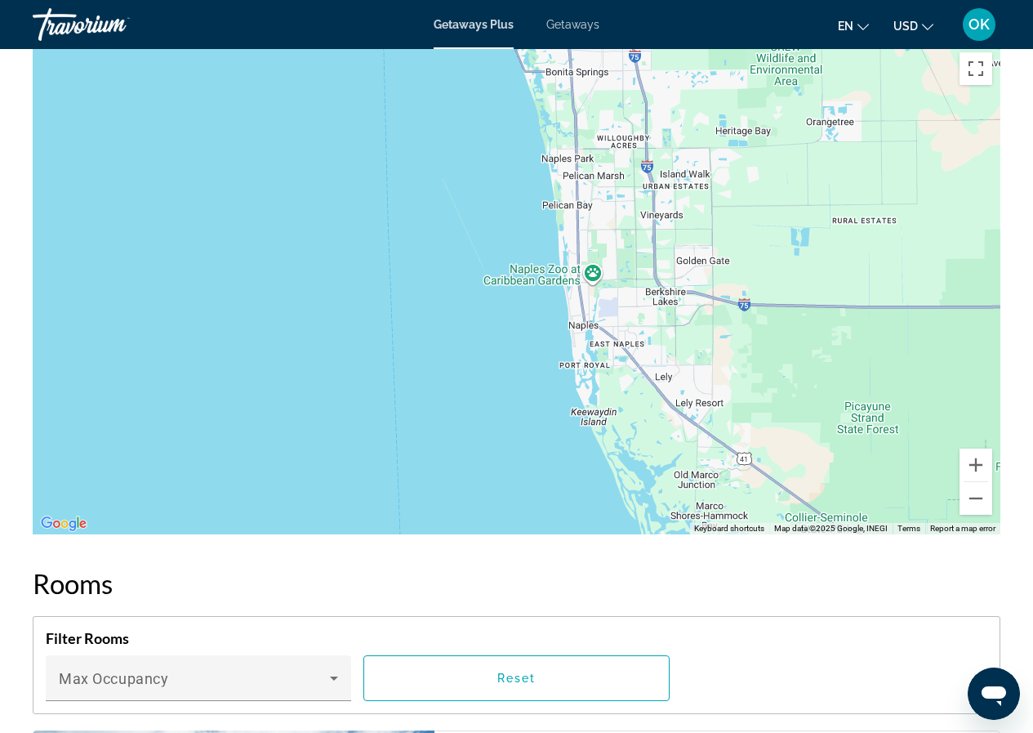
drag, startPoint x: 433, startPoint y: 430, endPoint x: 566, endPoint y: 513, distance: 156.6
click at [566, 513] on div "Main content" at bounding box center [517, 289] width 968 height 490
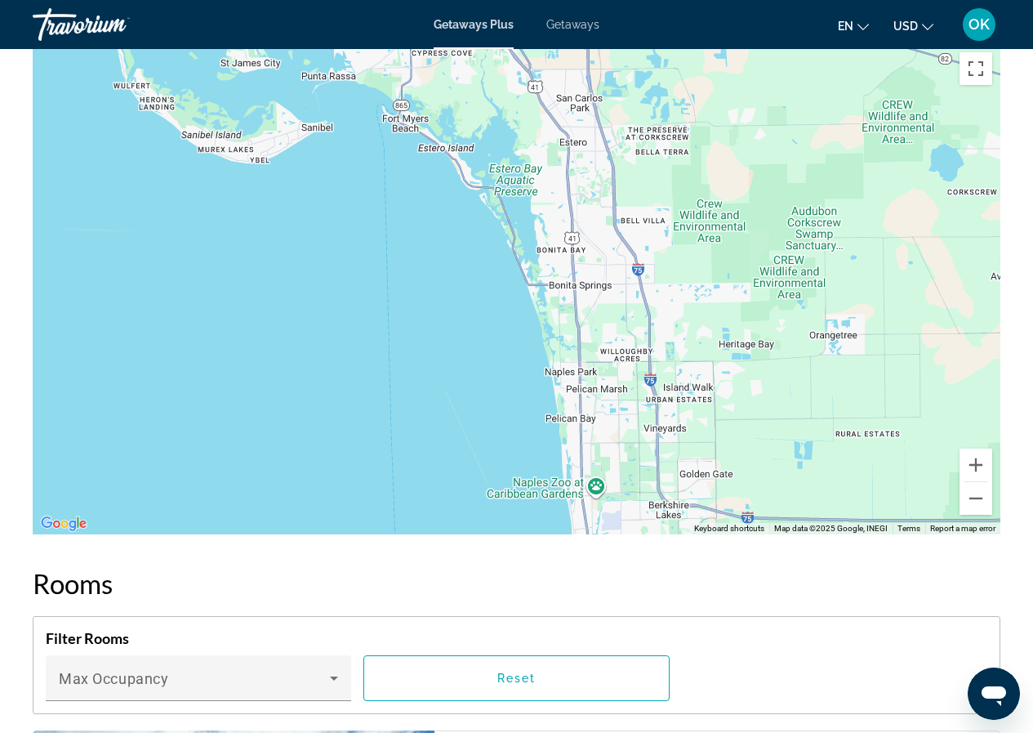
drag, startPoint x: 413, startPoint y: 188, endPoint x: 416, endPoint y: 406, distance: 218.1
click at [416, 406] on div "Main content" at bounding box center [517, 289] width 968 height 490
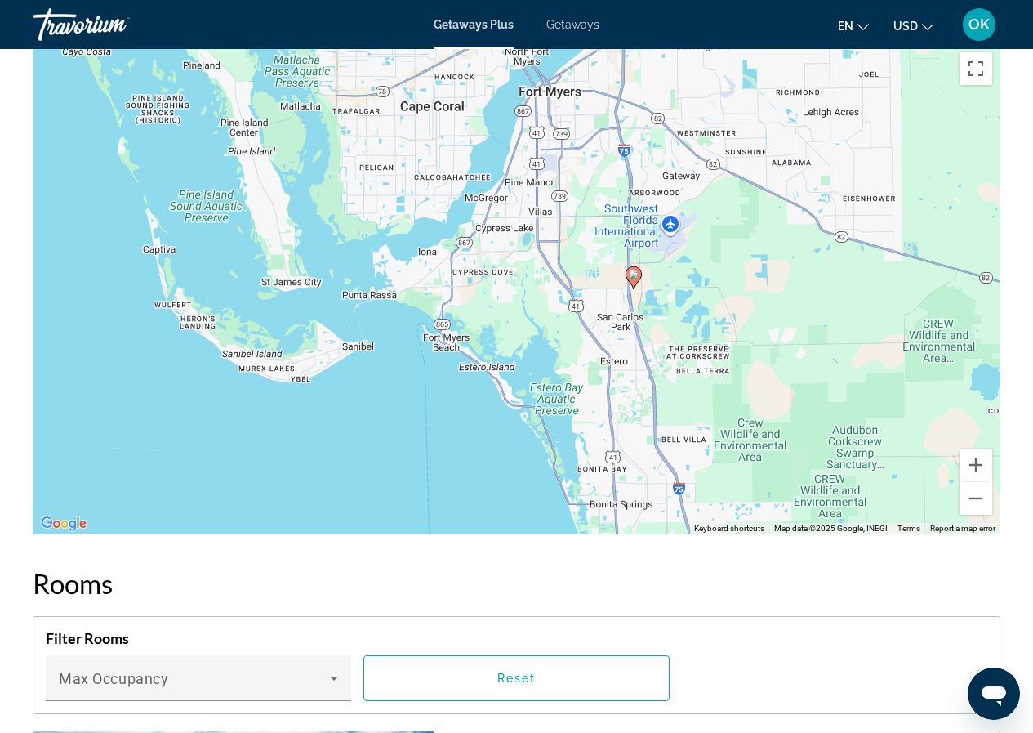
drag, startPoint x: 359, startPoint y: 212, endPoint x: 406, endPoint y: 419, distance: 212.0
click at [403, 435] on div "To activate drag with keyboard, press Alt + Enter. Once in keyboard drag state,…" at bounding box center [517, 289] width 968 height 490
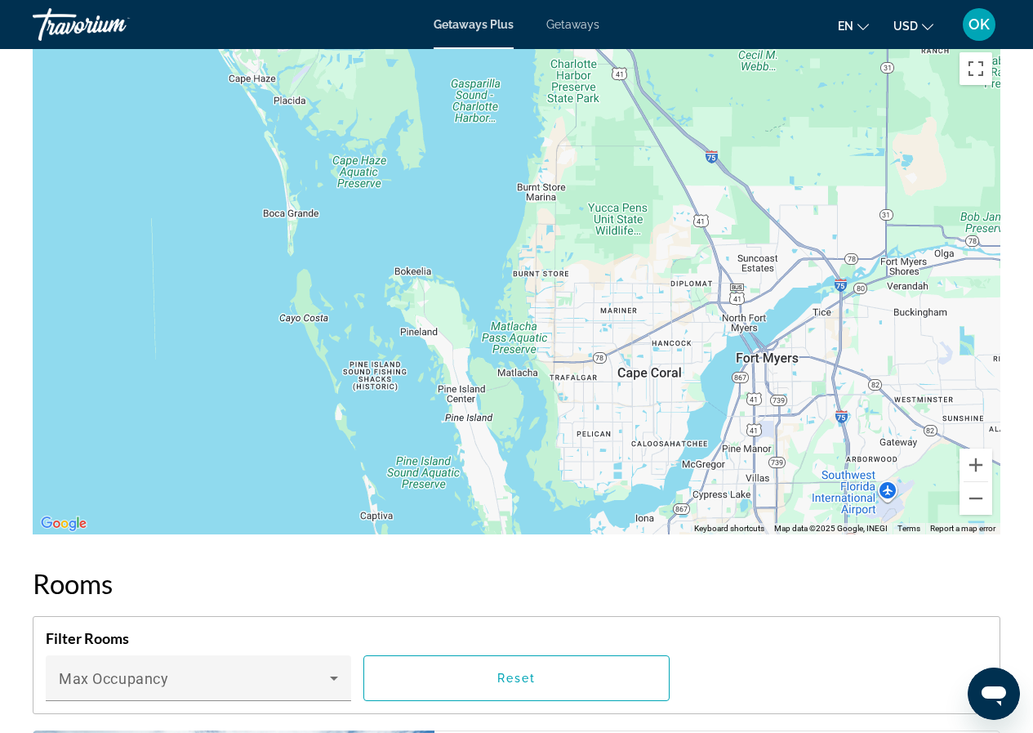
drag, startPoint x: 317, startPoint y: 171, endPoint x: 536, endPoint y: 442, distance: 348.5
click at [536, 442] on div "To activate drag with keyboard, press Alt + Enter. Once in keyboard drag state,…" at bounding box center [517, 289] width 968 height 490
click at [983, 496] on button "Zoom out" at bounding box center [976, 498] width 33 height 33
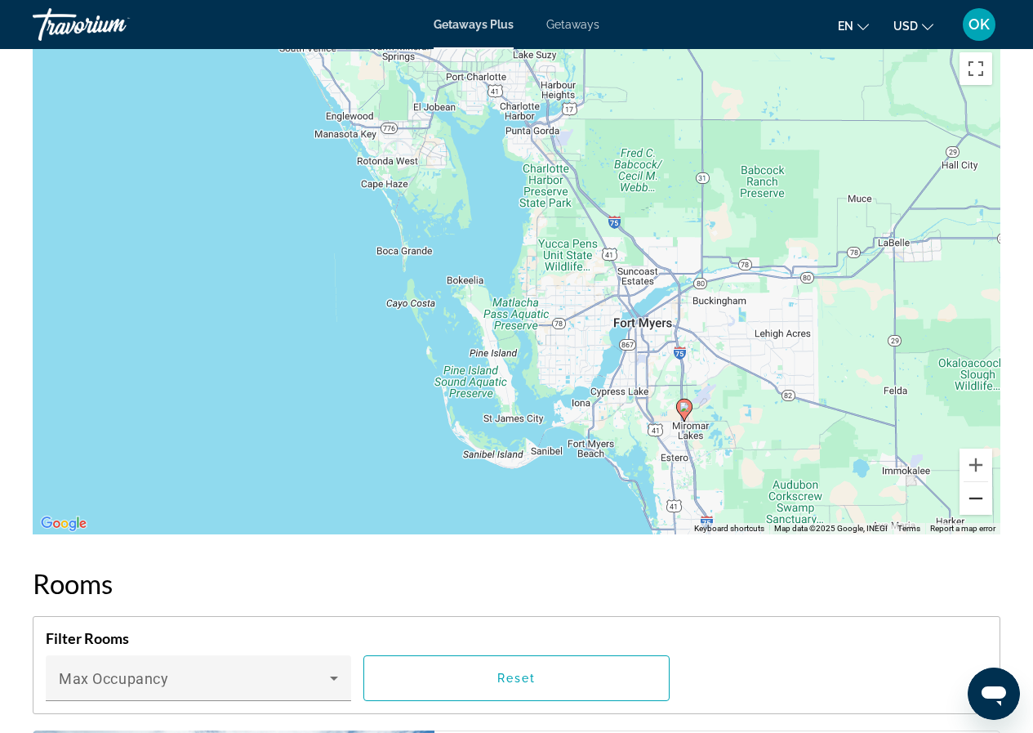
click at [983, 496] on button "Zoom out" at bounding box center [976, 498] width 33 height 33
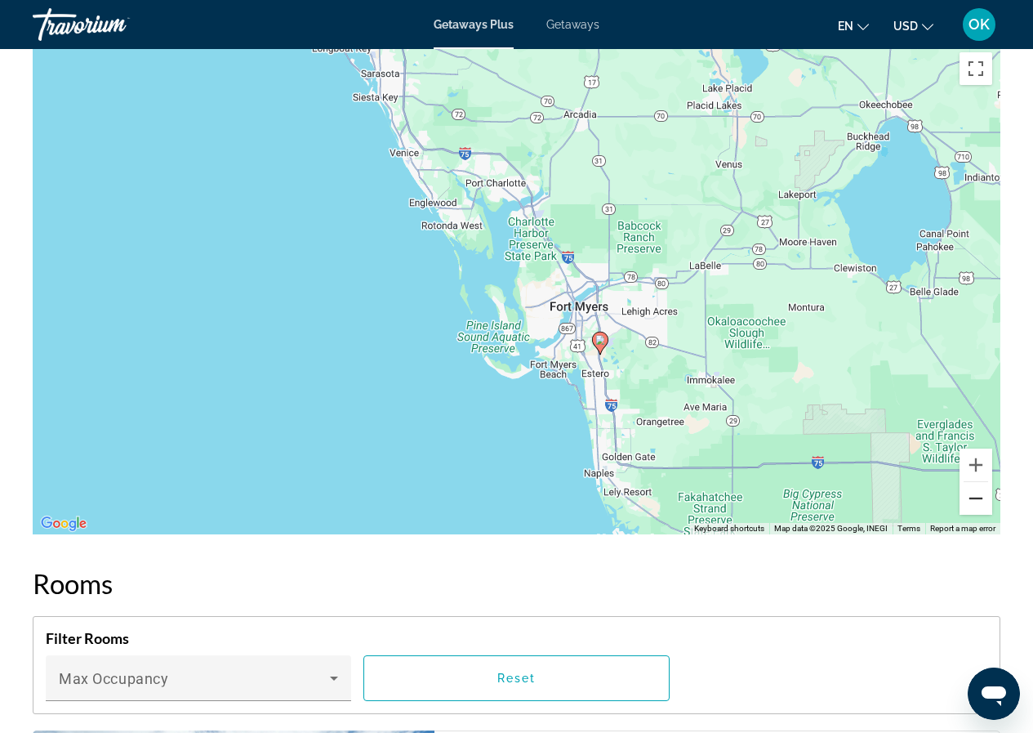
click at [983, 496] on button "Zoom out" at bounding box center [976, 498] width 33 height 33
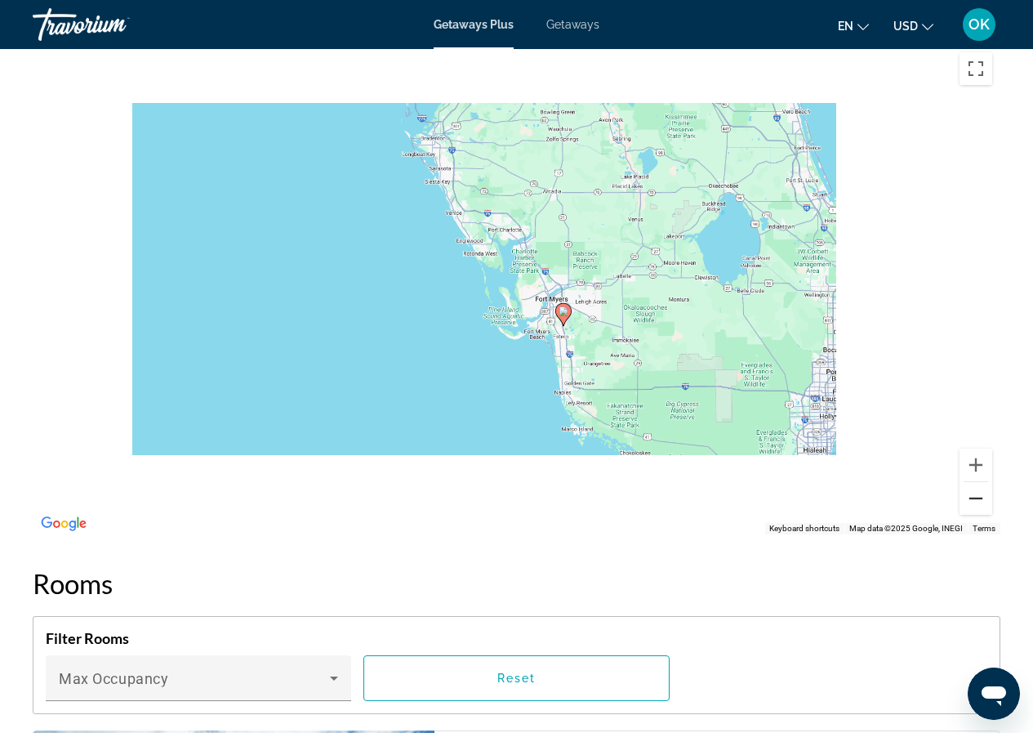
click at [983, 496] on button "Zoom out" at bounding box center [976, 498] width 33 height 33
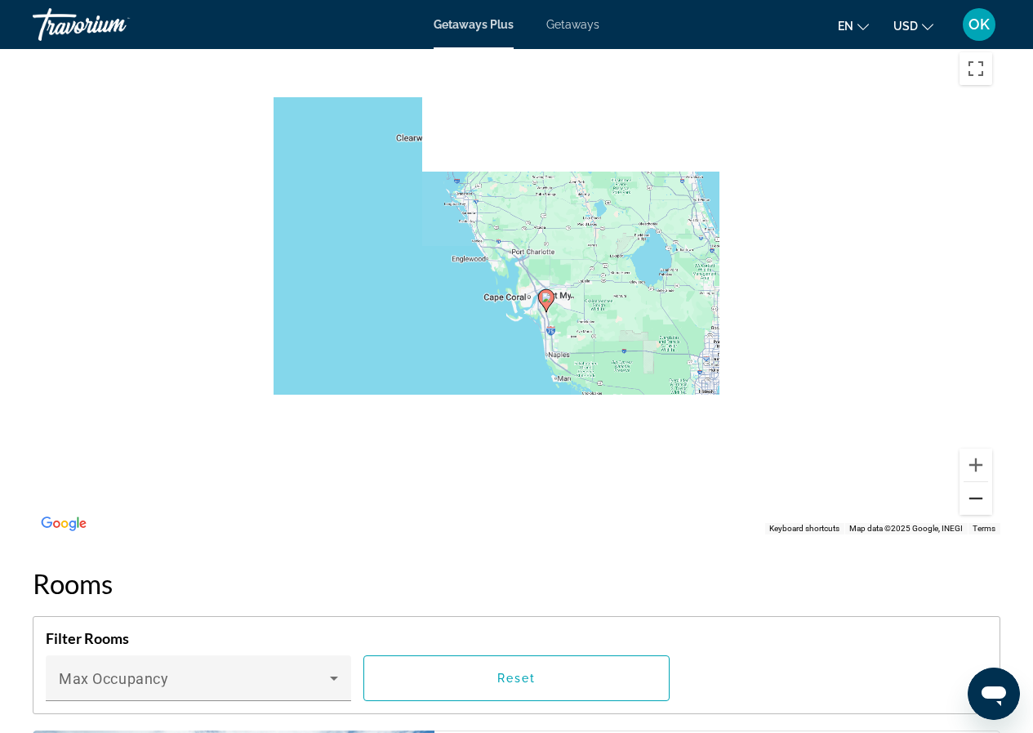
click at [983, 496] on button "Zoom out" at bounding box center [976, 498] width 33 height 33
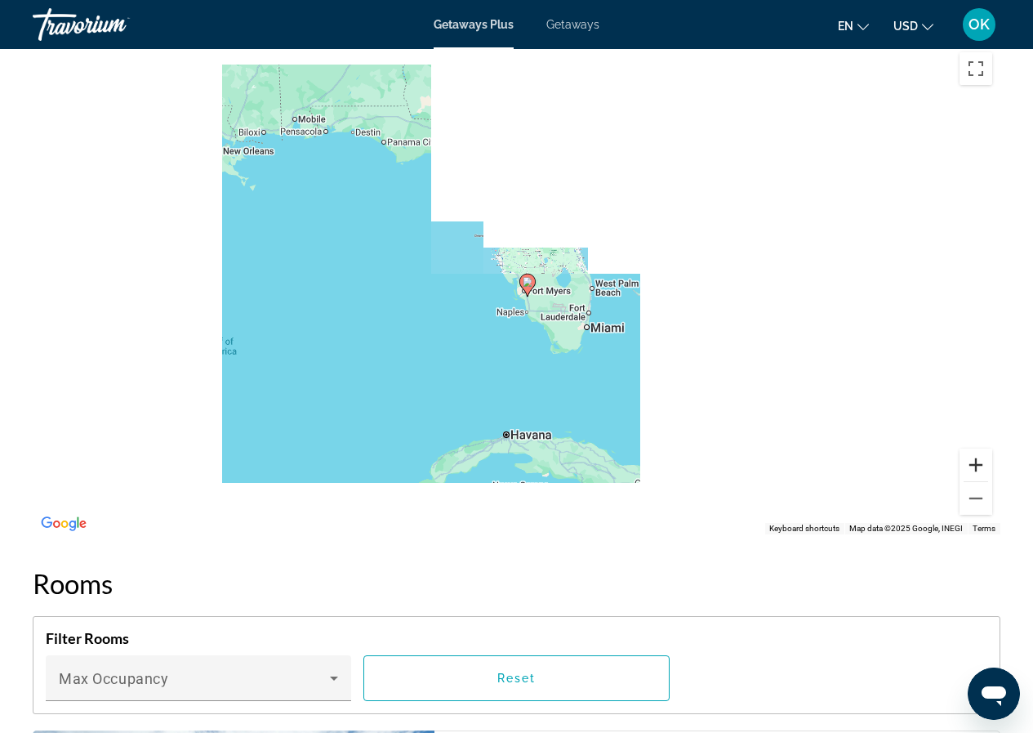
click at [977, 467] on button "Zoom in" at bounding box center [976, 464] width 33 height 33
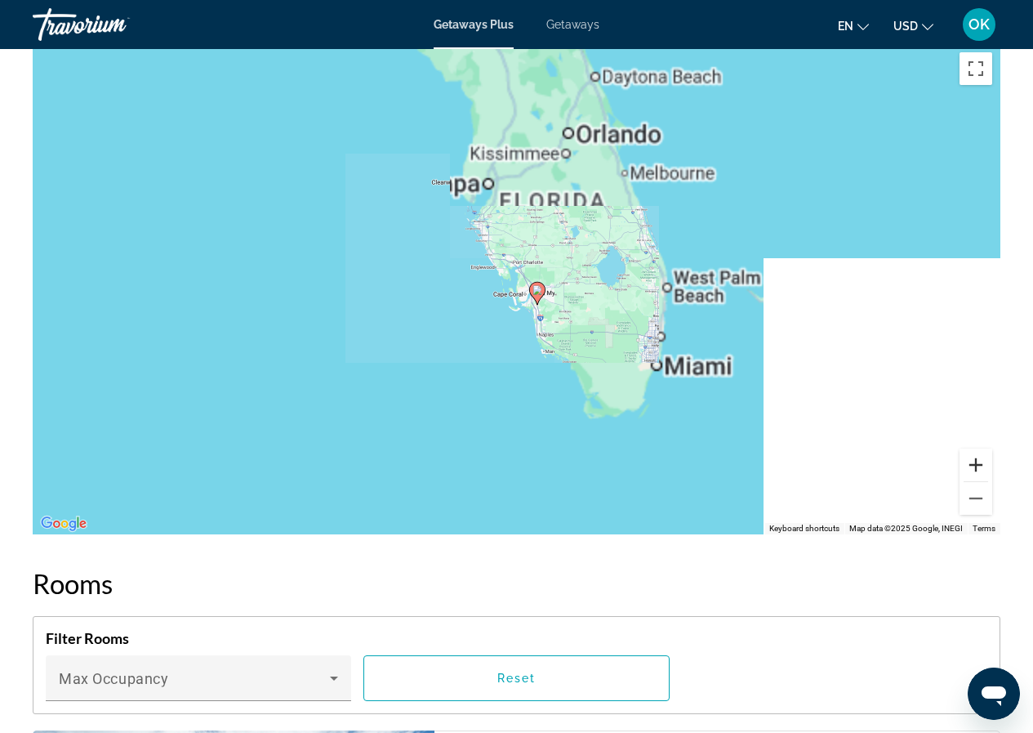
click at [979, 465] on button "Zoom in" at bounding box center [976, 464] width 33 height 33
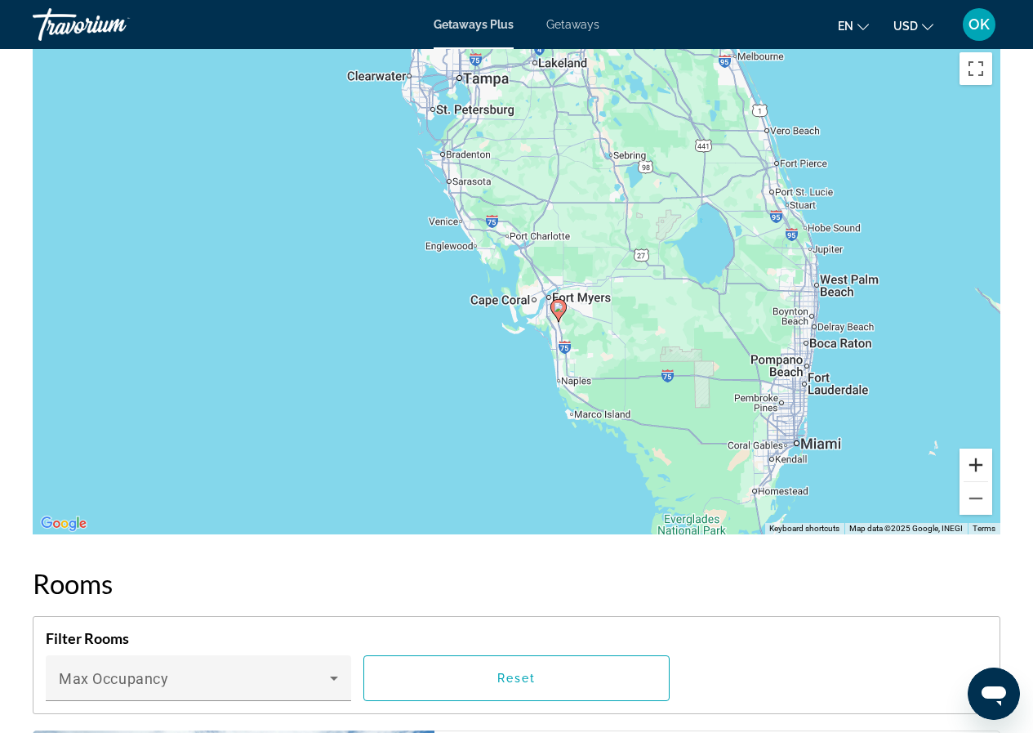
click at [971, 465] on button "Zoom in" at bounding box center [976, 464] width 33 height 33
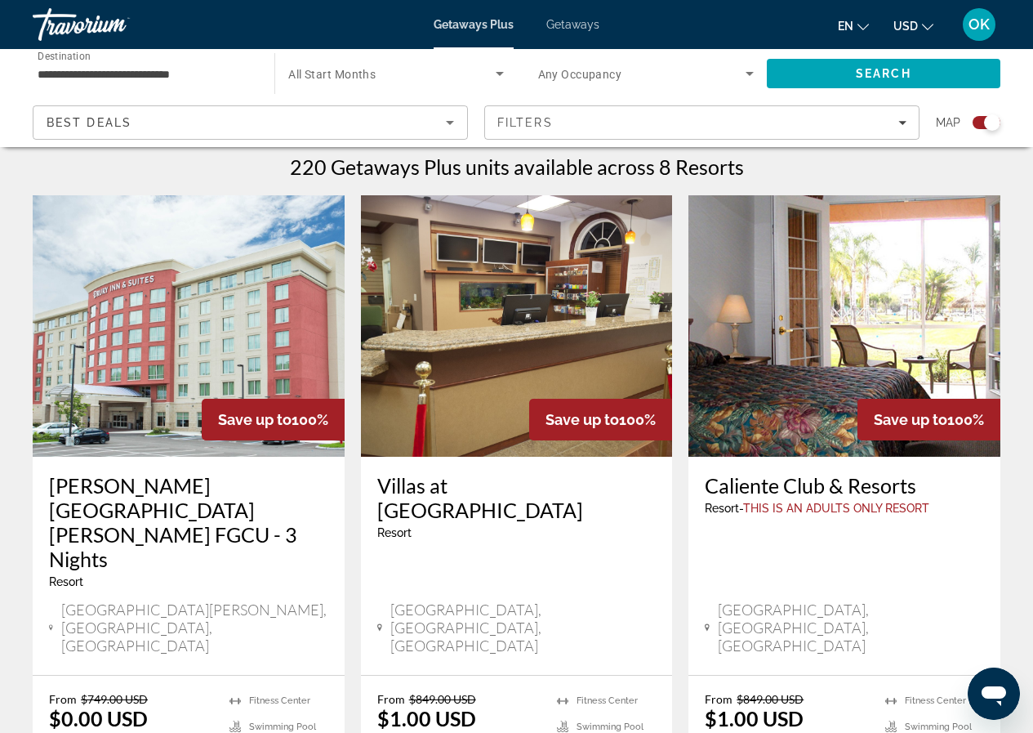
scroll to position [572, 0]
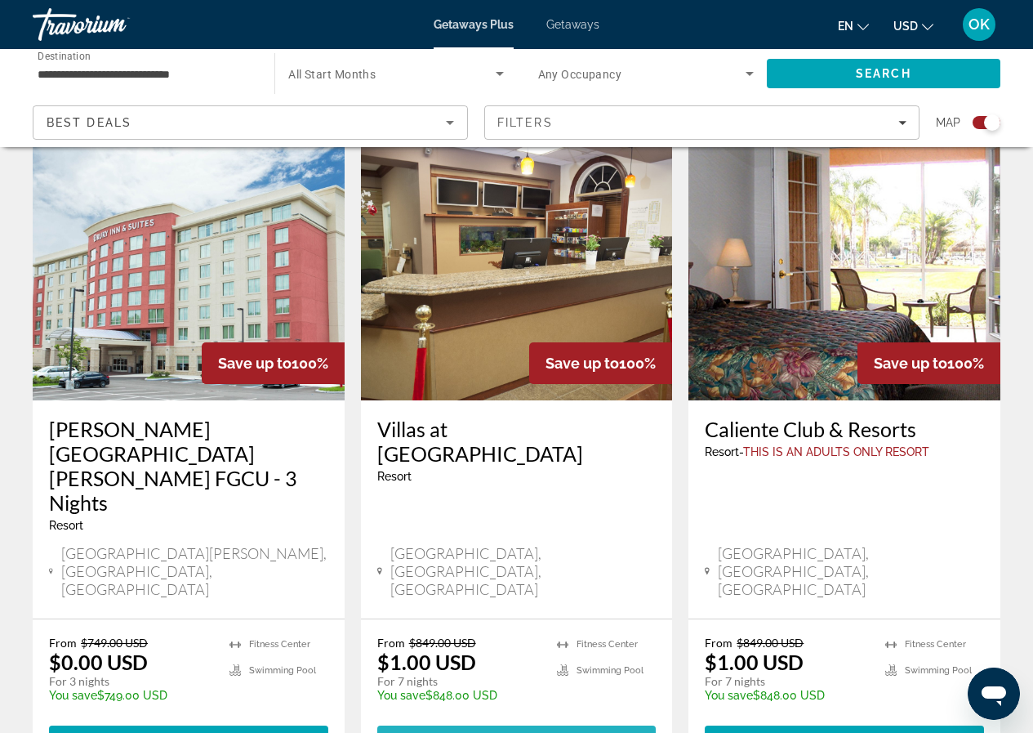
click at [485, 720] on span "Main content" at bounding box center [516, 739] width 279 height 39
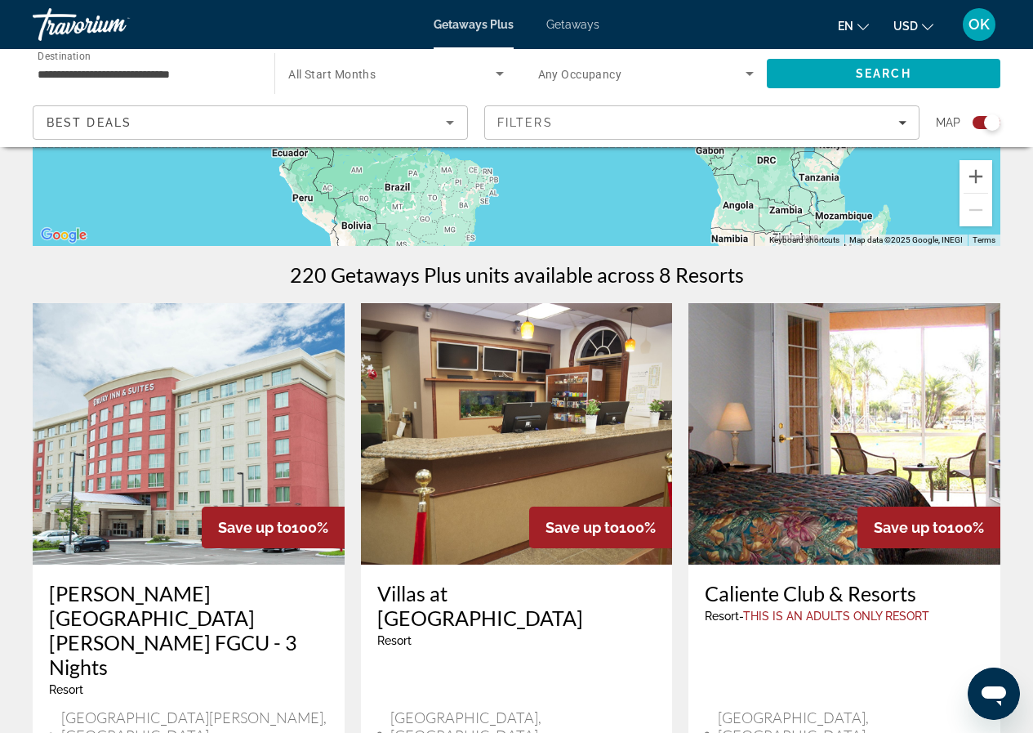
scroll to position [408, 0]
click at [462, 430] on img "Main content" at bounding box center [517, 432] width 312 height 261
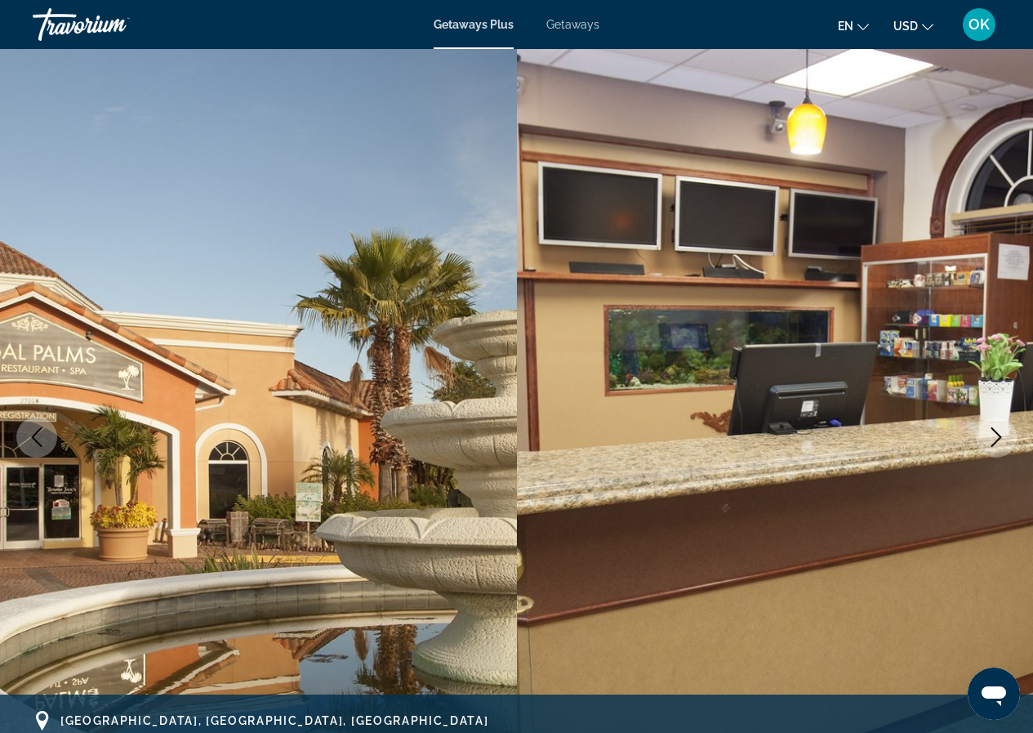
click at [1004, 431] on icon "Next image" at bounding box center [997, 437] width 20 height 20
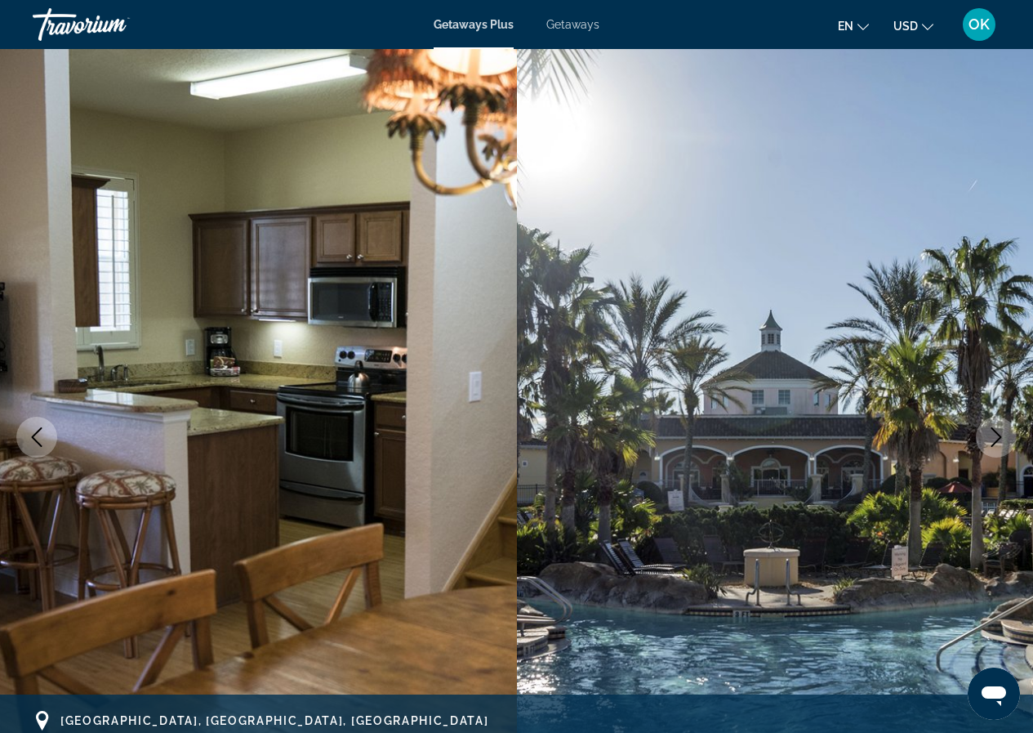
click at [1004, 431] on icon "Next image" at bounding box center [997, 437] width 20 height 20
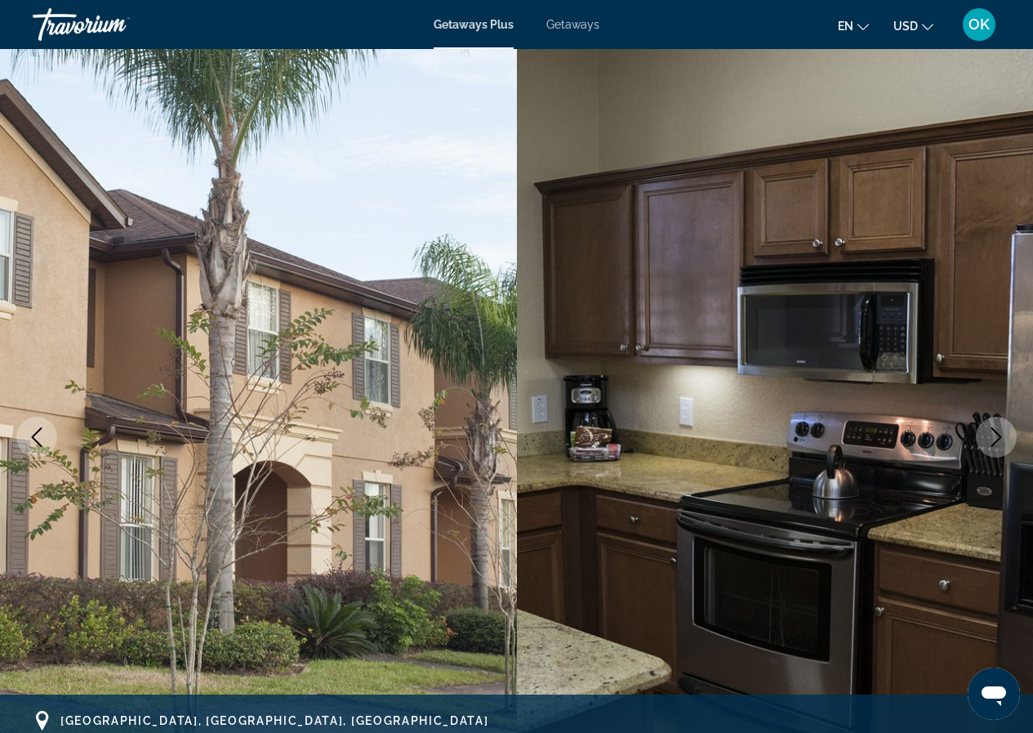
click at [1004, 431] on icon "Next image" at bounding box center [997, 437] width 20 height 20
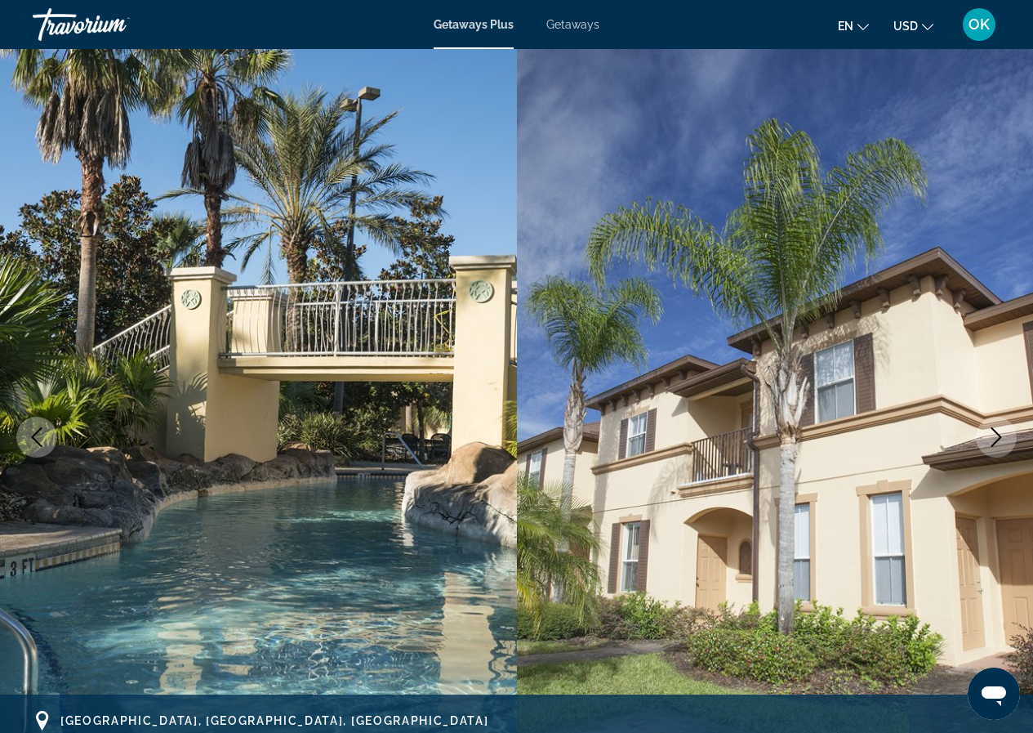
click at [1004, 431] on icon "Next image" at bounding box center [997, 437] width 20 height 20
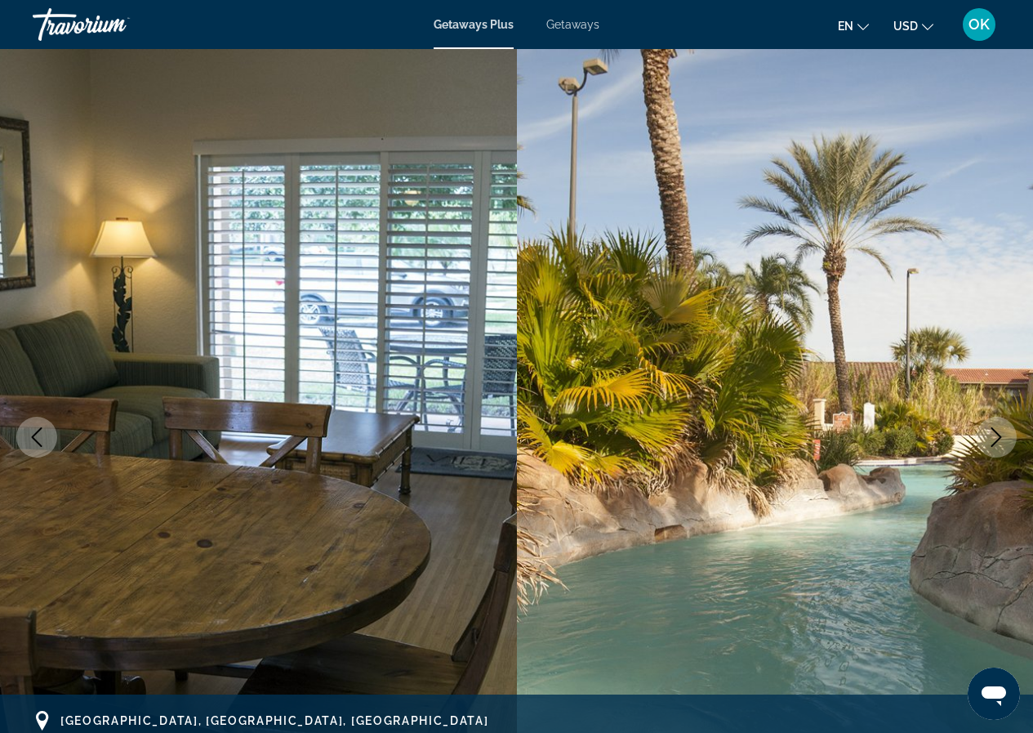
click at [1004, 431] on icon "Next image" at bounding box center [997, 437] width 20 height 20
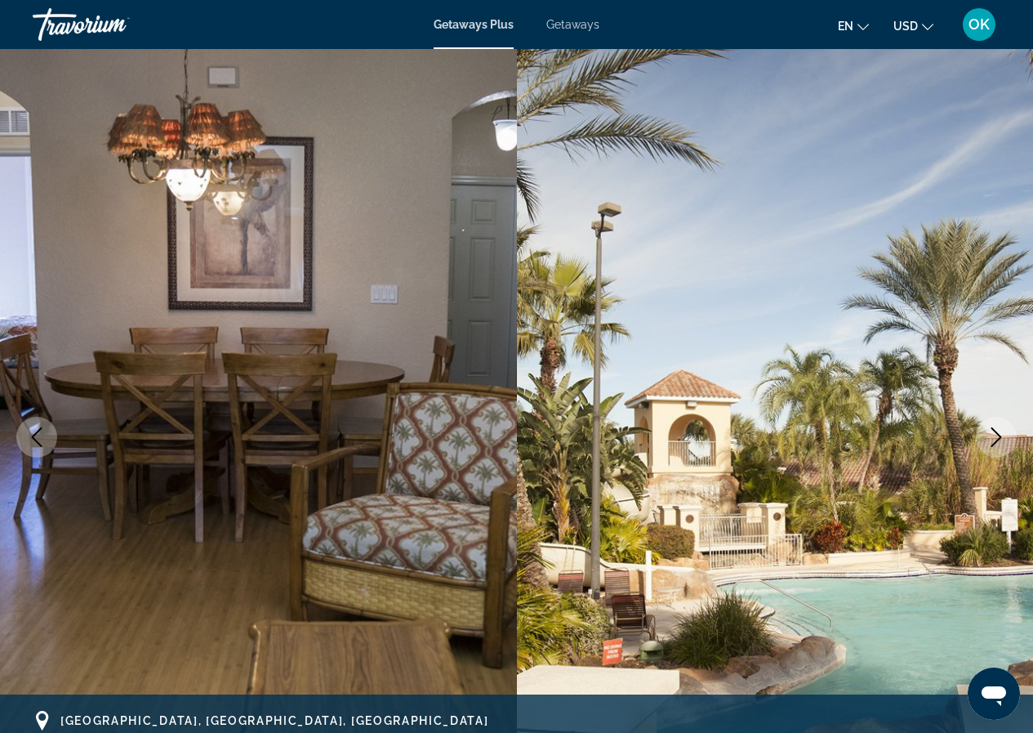
click at [1004, 431] on icon "Next image" at bounding box center [997, 437] width 20 height 20
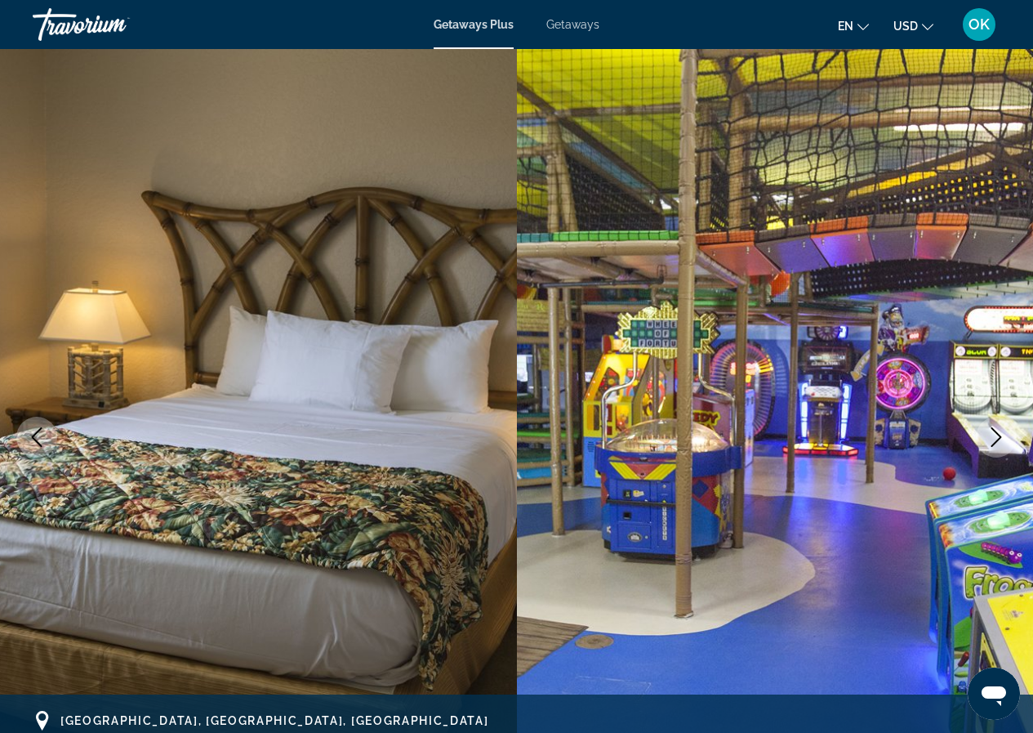
click at [1004, 431] on icon "Next image" at bounding box center [997, 437] width 20 height 20
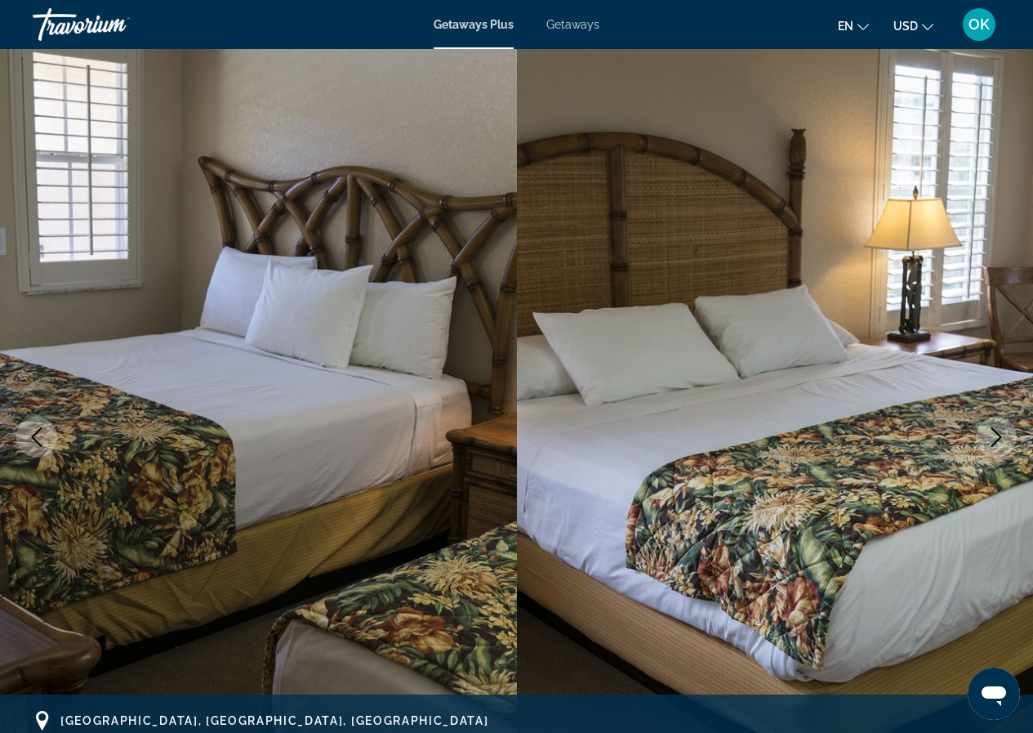
click at [1004, 431] on icon "Next image" at bounding box center [997, 437] width 20 height 20
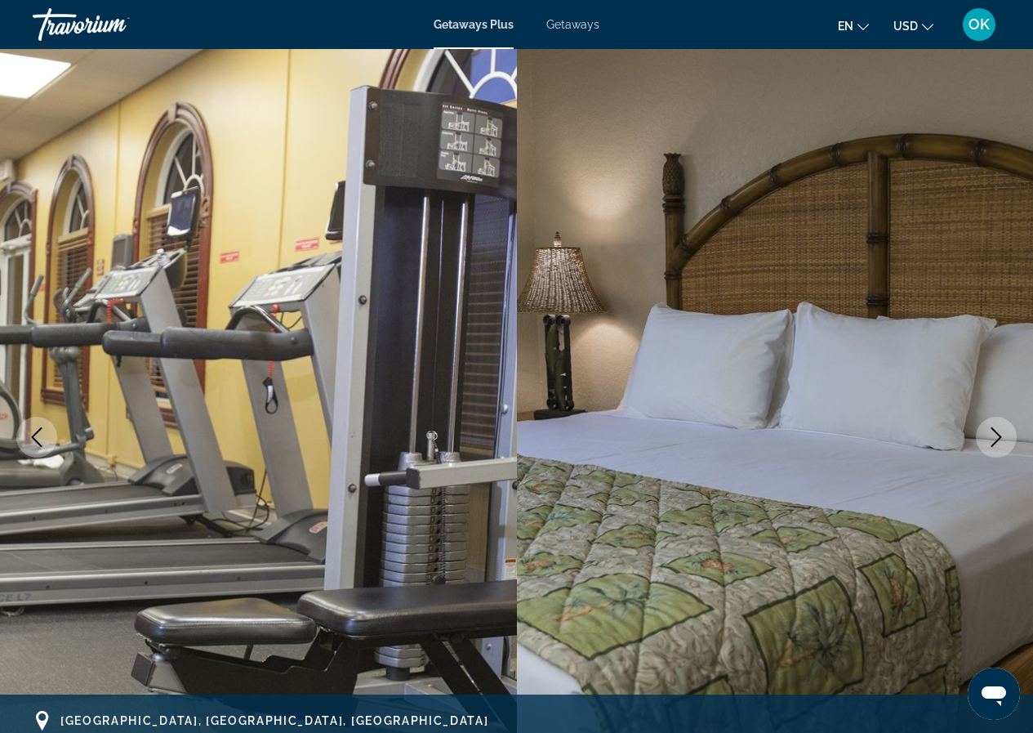
click at [1004, 431] on icon "Next image" at bounding box center [997, 437] width 20 height 20
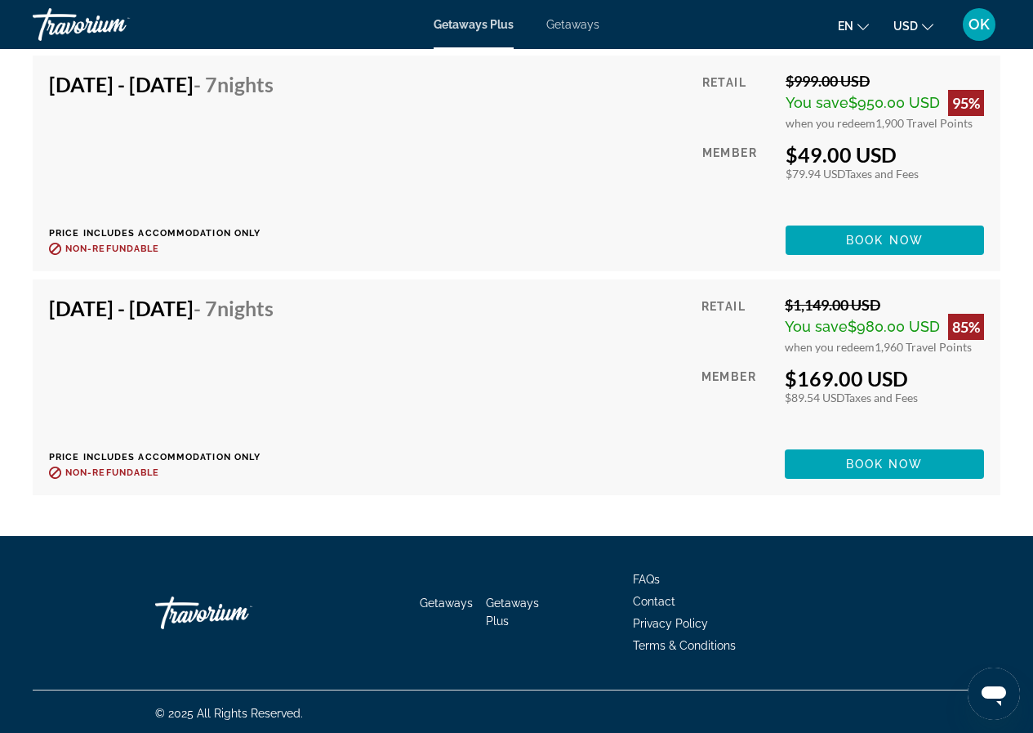
scroll to position [8417, 0]
